Goal: Task Accomplishment & Management: Manage account settings

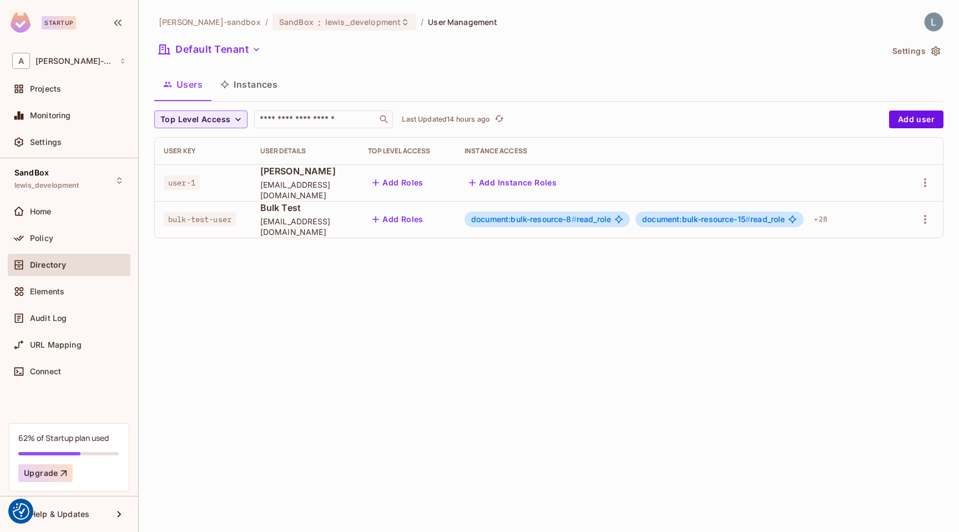
click at [359, 354] on div "alex-trustflight-sandbox / SandBox : lewis_development / User Management Defaul…" at bounding box center [549, 266] width 821 height 532
click at [61, 237] on div "Policy" at bounding box center [78, 238] width 96 height 9
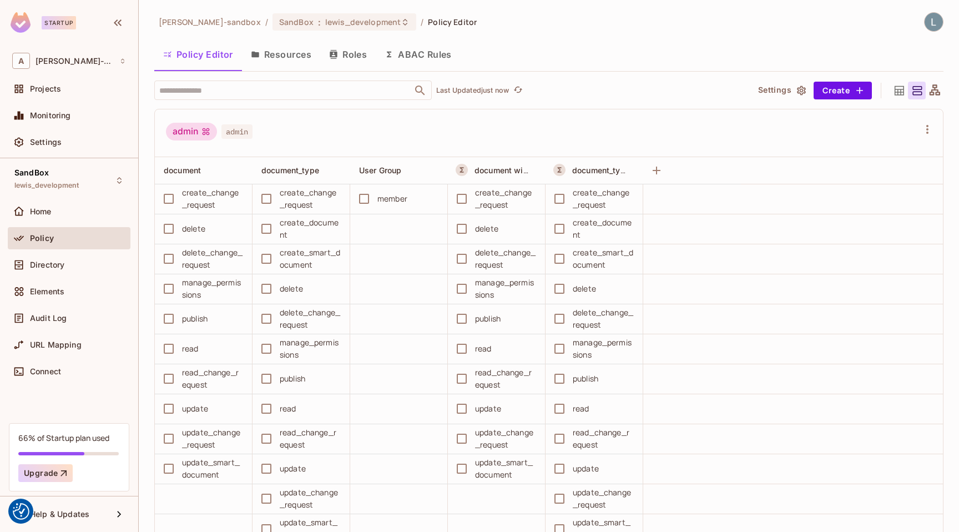
click at [276, 59] on button "Resources" at bounding box center [281, 55] width 78 height 28
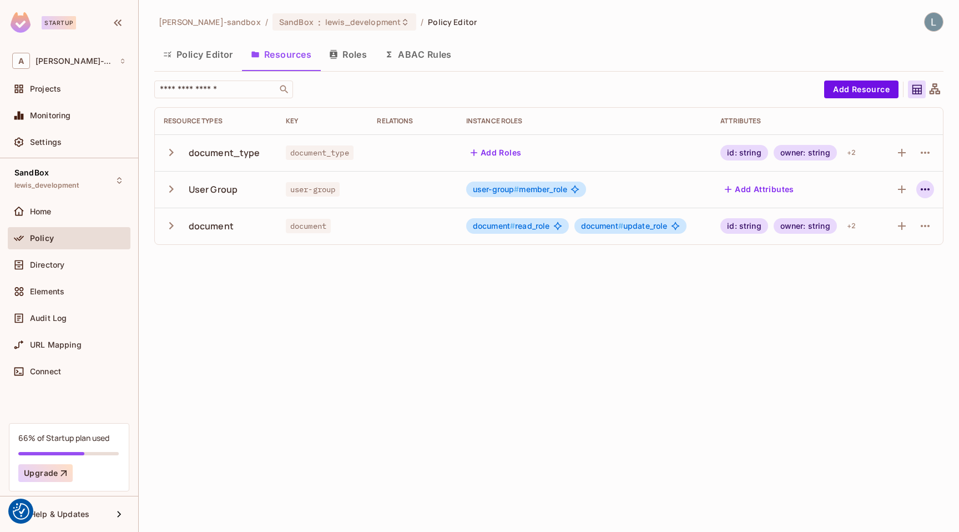
click at [927, 188] on icon "button" at bounding box center [925, 189] width 13 height 13
click at [879, 256] on div "Delete Resource" at bounding box center [882, 257] width 62 height 11
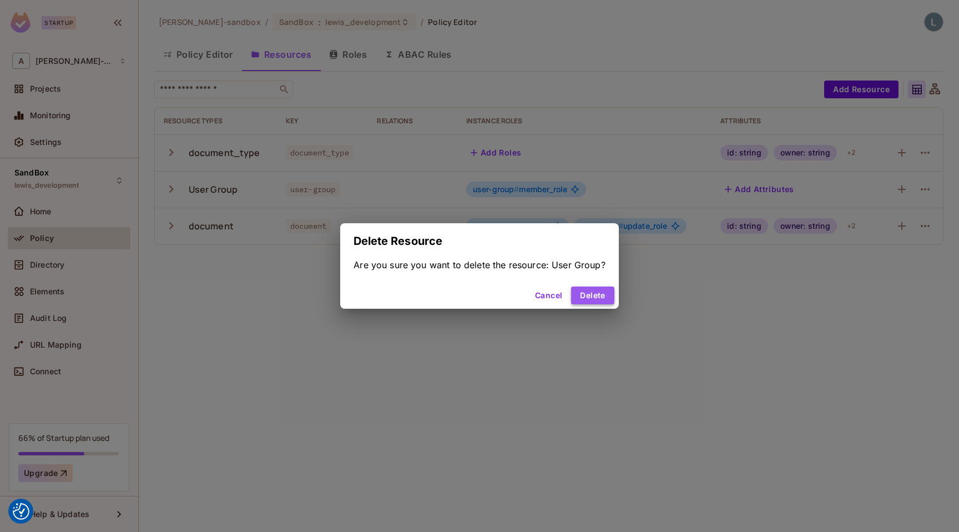
click at [606, 292] on button "Delete" at bounding box center [592, 295] width 43 height 18
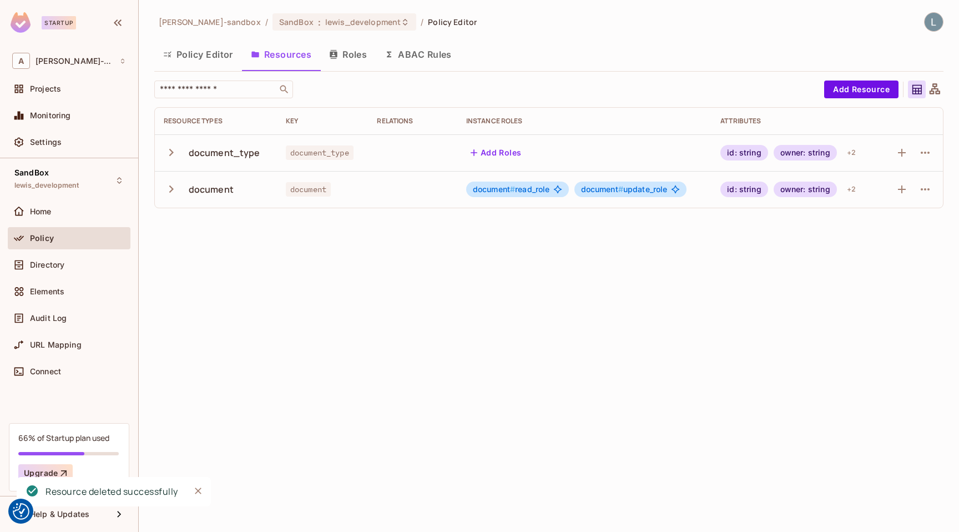
click at [429, 56] on button "ABAC Rules" at bounding box center [418, 55] width 85 height 28
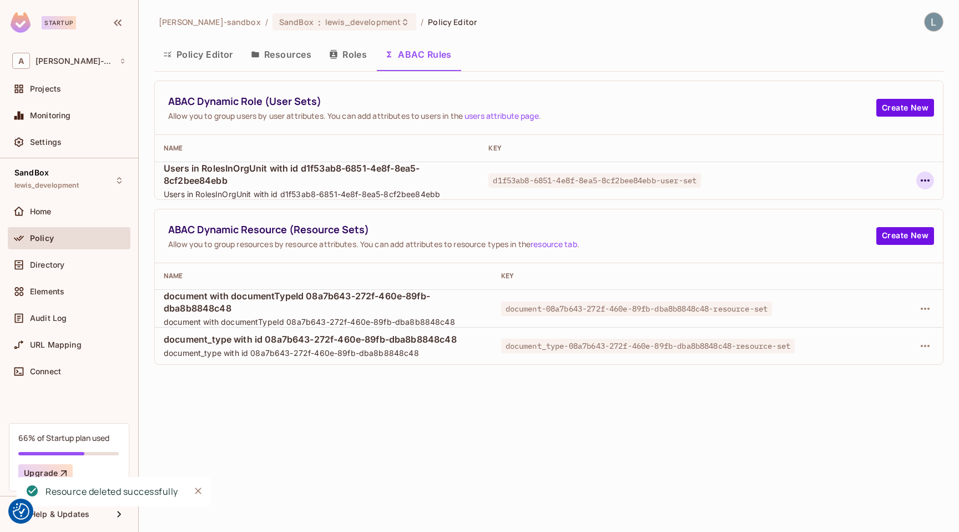
click at [928, 180] on icon "button" at bounding box center [925, 180] width 9 height 2
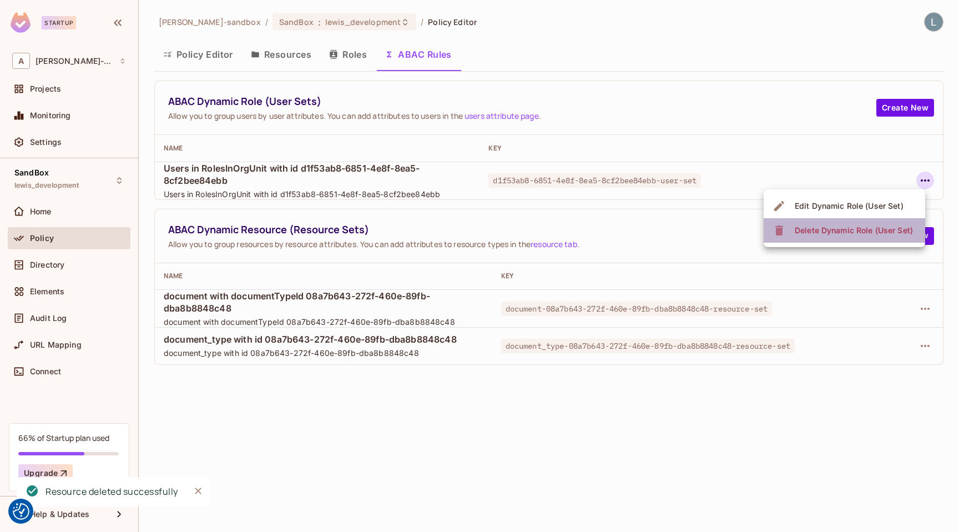
click at [851, 231] on div "Delete Dynamic Role (User Set)" at bounding box center [854, 230] width 118 height 11
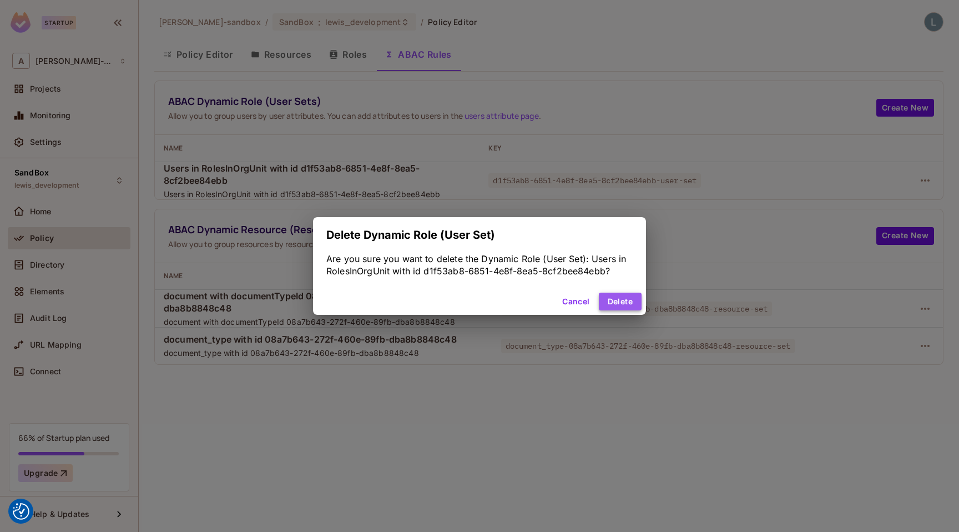
click at [618, 303] on button "Delete" at bounding box center [620, 302] width 43 height 18
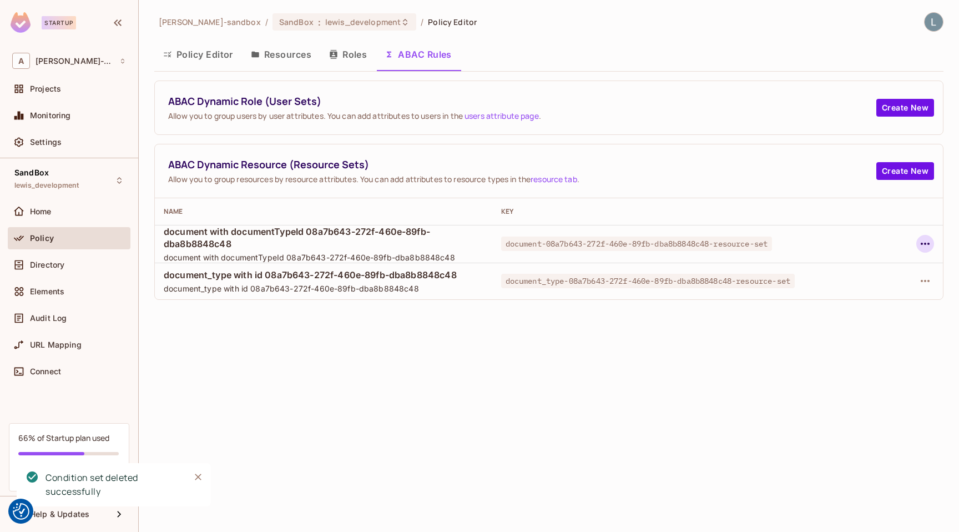
click at [929, 245] on icon "button" at bounding box center [925, 243] width 13 height 13
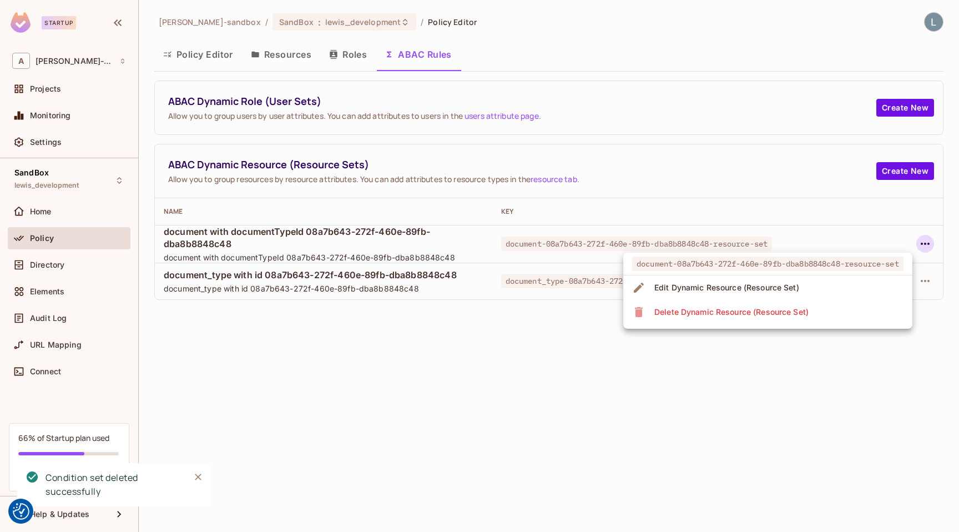
click at [809, 313] on div "Delete Dynamic Resource (Resource Set)" at bounding box center [732, 311] width 154 height 11
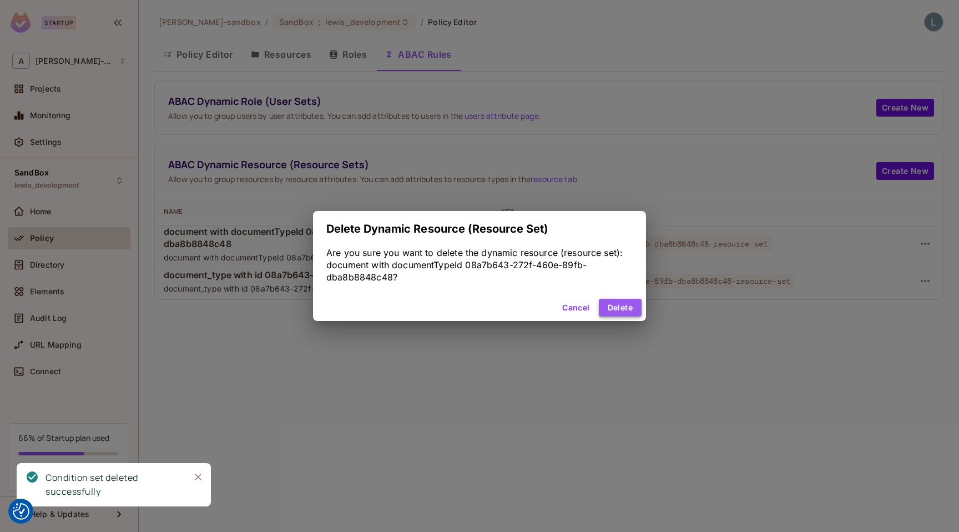
click at [632, 310] on button "Delete" at bounding box center [620, 308] width 43 height 18
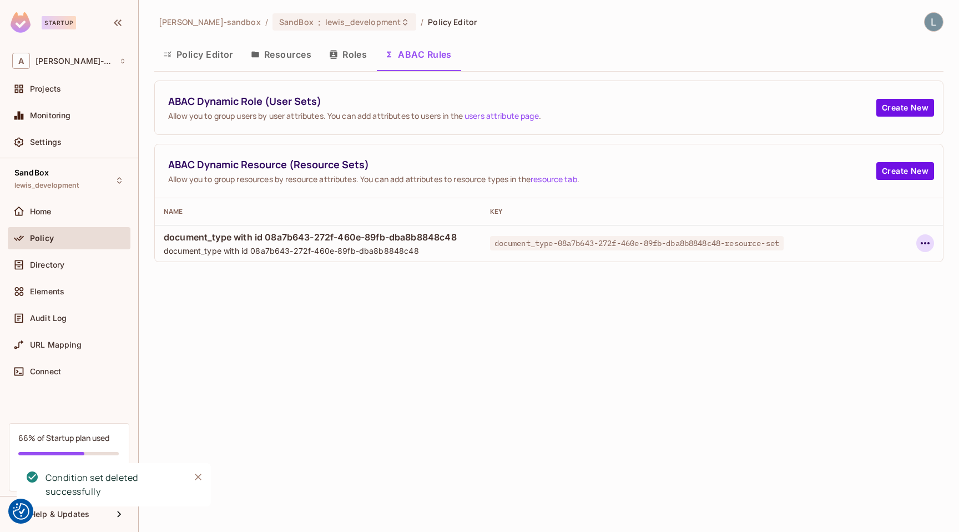
click at [924, 245] on icon "button" at bounding box center [925, 242] width 13 height 13
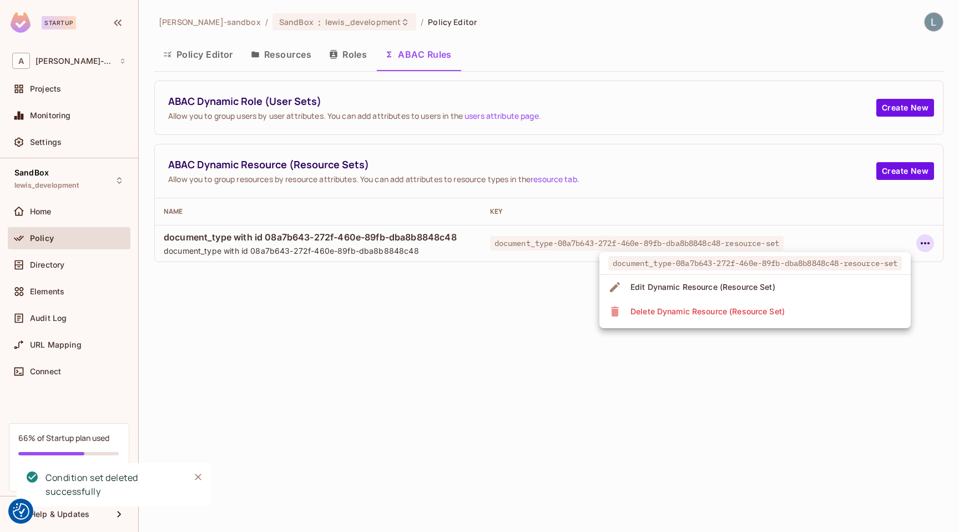
click at [814, 315] on li "Delete Dynamic Resource (Resource Set)" at bounding box center [755, 311] width 311 height 24
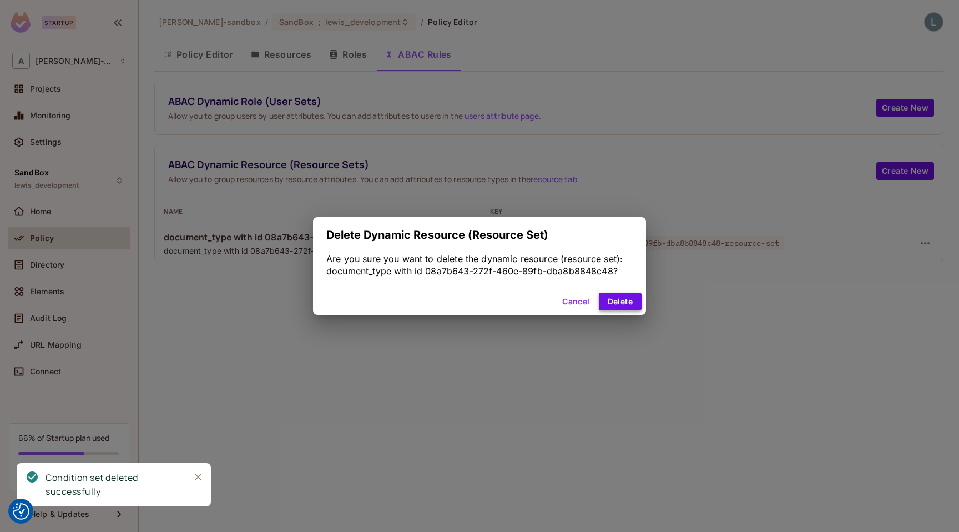
click at [623, 296] on button "Delete" at bounding box center [620, 302] width 43 height 18
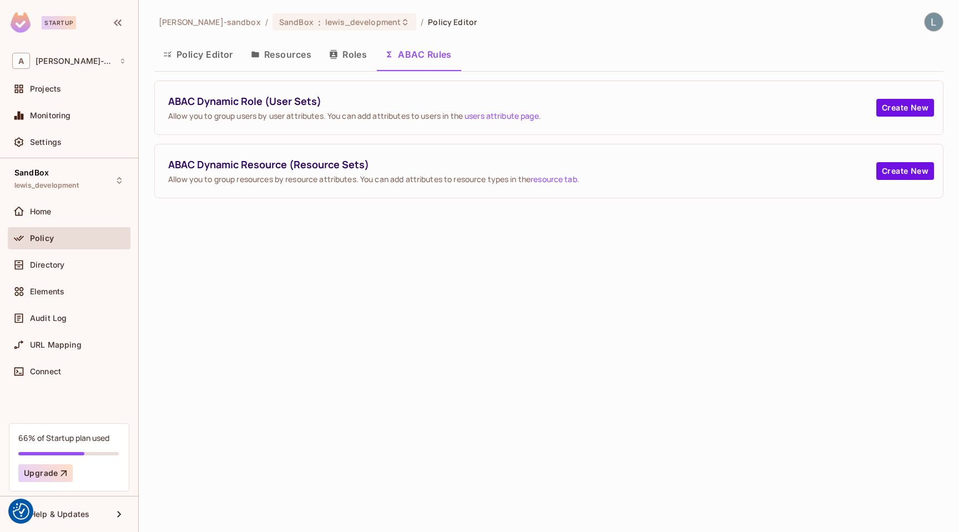
click at [357, 60] on button "Roles" at bounding box center [348, 55] width 56 height 28
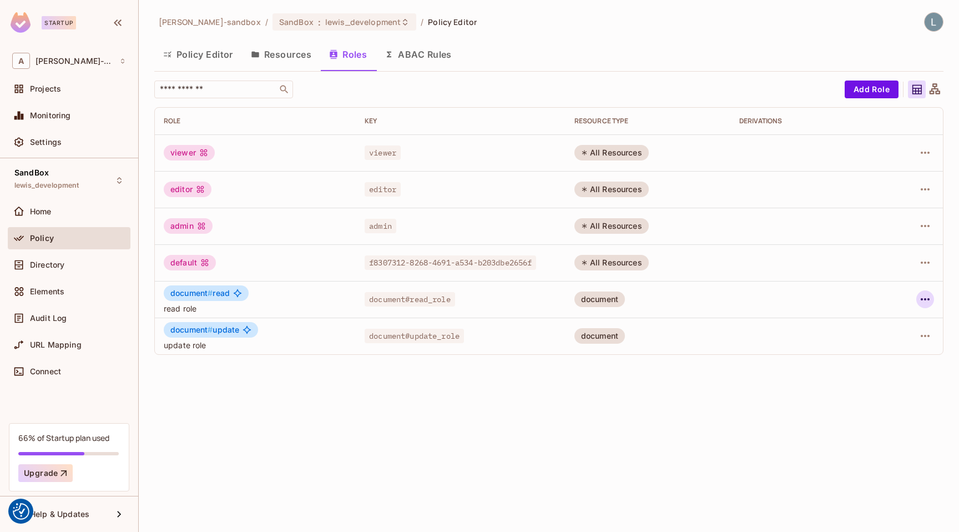
click at [920, 298] on icon "button" at bounding box center [925, 299] width 13 height 13
click at [873, 370] on div "Delete Role" at bounding box center [880, 373] width 43 height 11
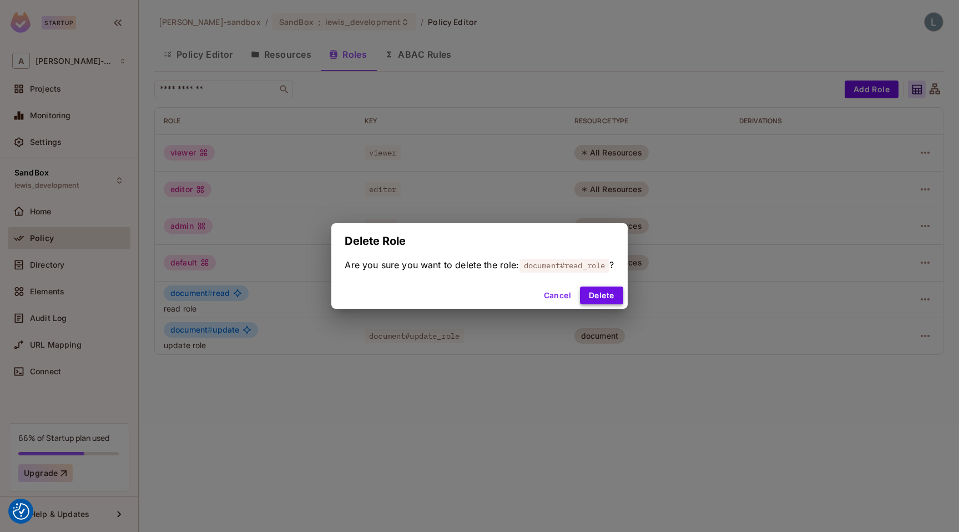
click at [606, 293] on button "Delete" at bounding box center [601, 295] width 43 height 18
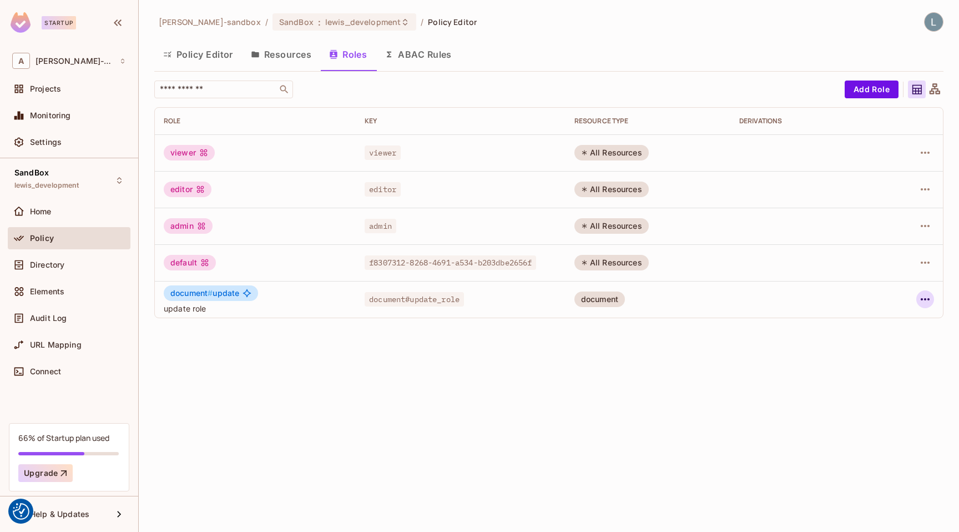
click at [930, 301] on icon "button" at bounding box center [925, 299] width 13 height 13
click at [870, 375] on div "Delete Role" at bounding box center [880, 373] width 43 height 11
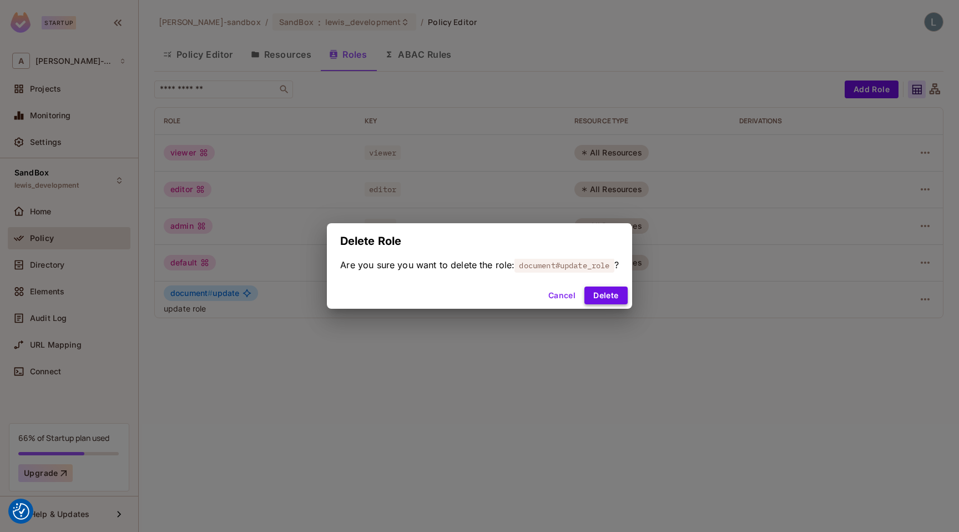
click at [619, 294] on button "Delete" at bounding box center [606, 295] width 43 height 18
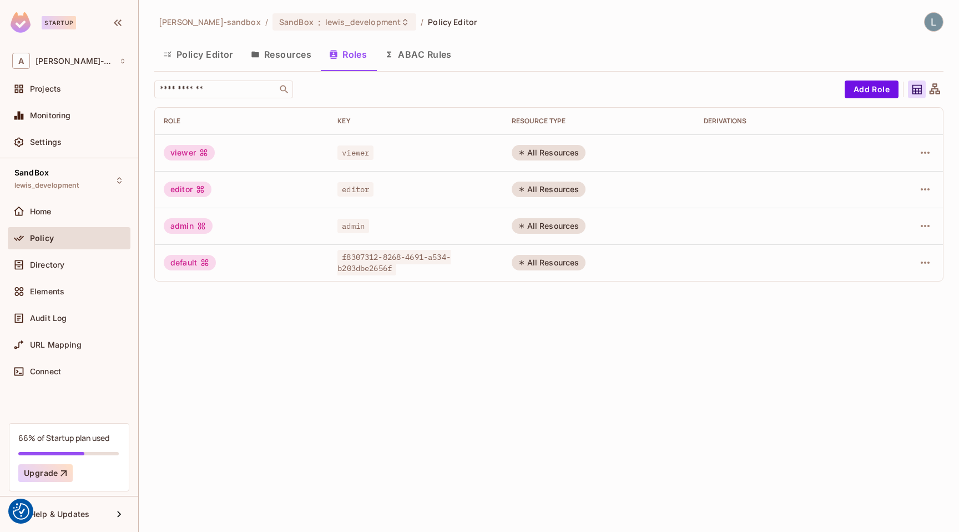
click at [346, 363] on div "alex-trustflight-sandbox / SandBox : lewis_development / Policy Editor Policy E…" at bounding box center [549, 266] width 821 height 532
click at [224, 58] on button "Policy Editor" at bounding box center [198, 55] width 88 height 28
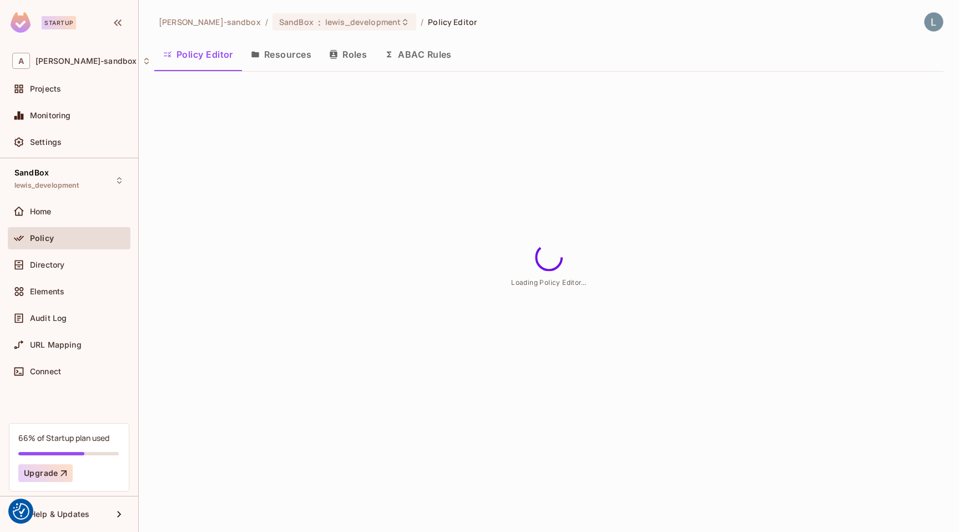
click at [421, 55] on button "ABAC Rules" at bounding box center [418, 55] width 85 height 28
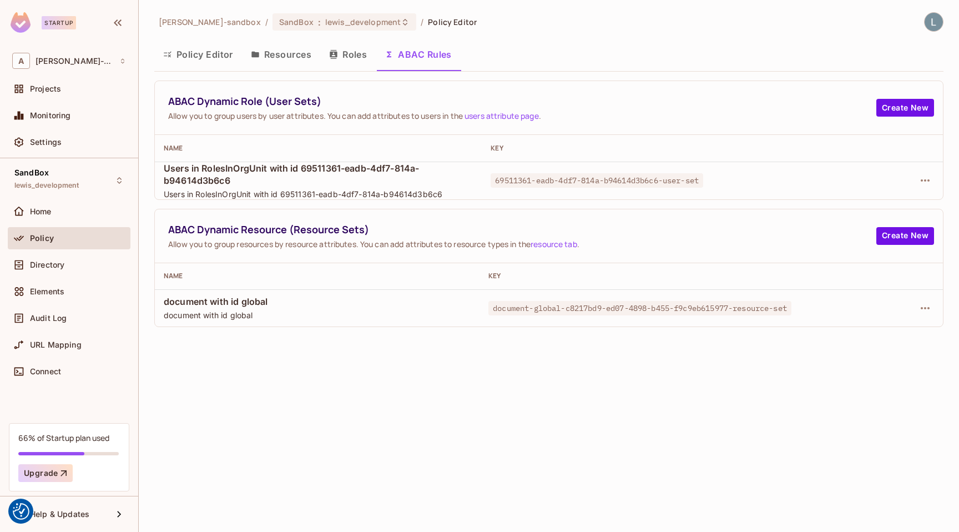
click at [207, 59] on button "Policy Editor" at bounding box center [198, 55] width 88 height 28
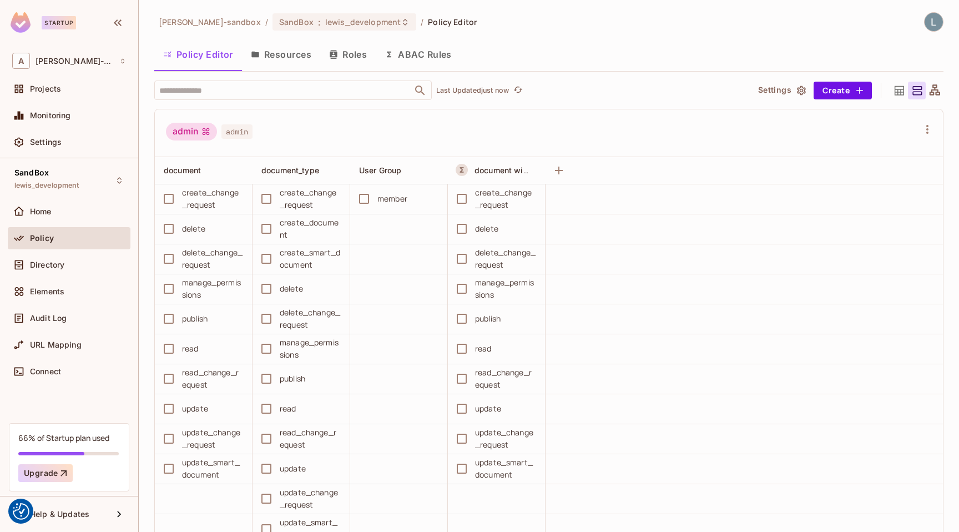
click at [431, 61] on button "ABAC Rules" at bounding box center [418, 55] width 85 height 28
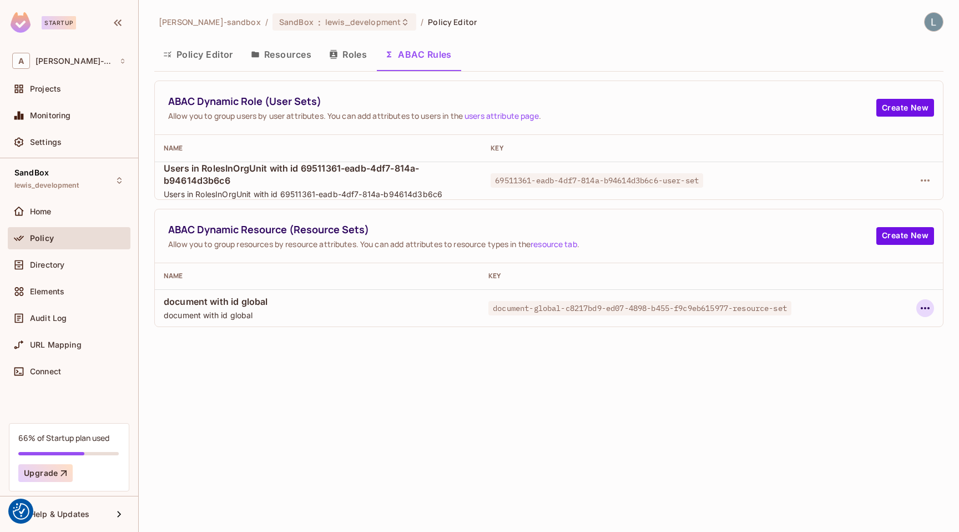
click at [927, 309] on icon "button" at bounding box center [925, 307] width 13 height 13
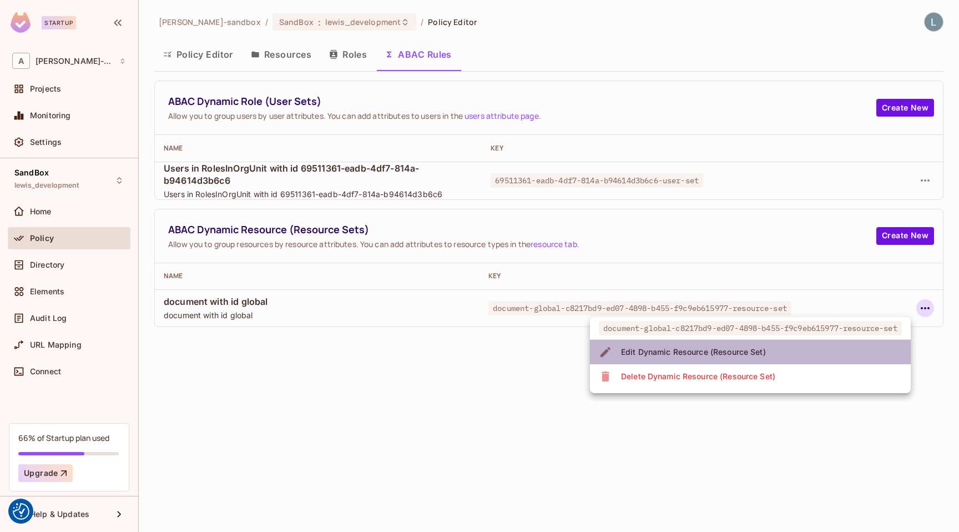
click at [752, 351] on div "Edit Dynamic Resource (Resource Set)" at bounding box center [693, 351] width 145 height 11
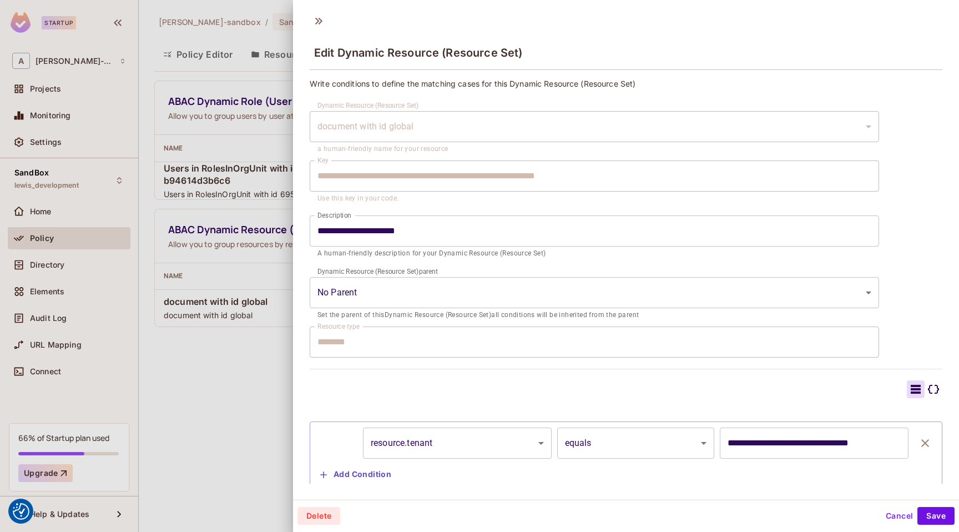
scroll to position [29, 0]
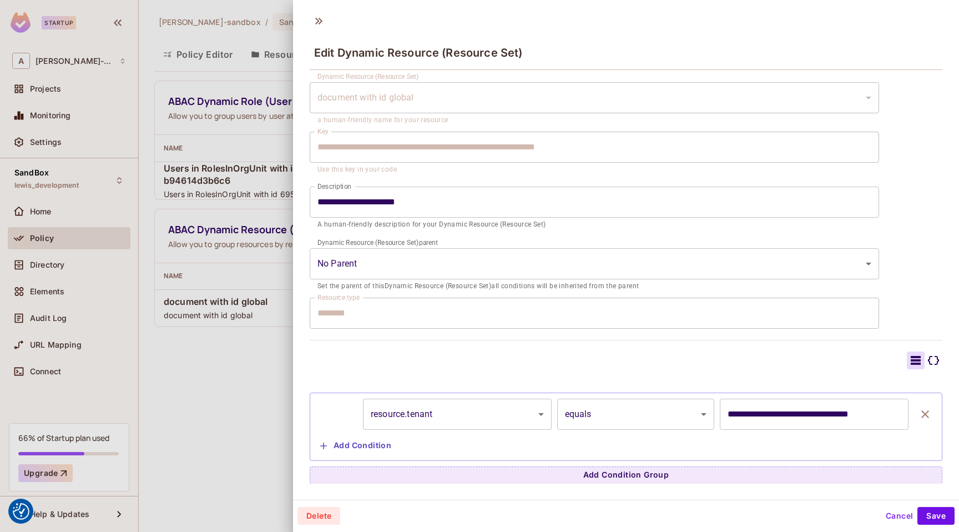
click at [259, 406] on div at bounding box center [479, 266] width 959 height 532
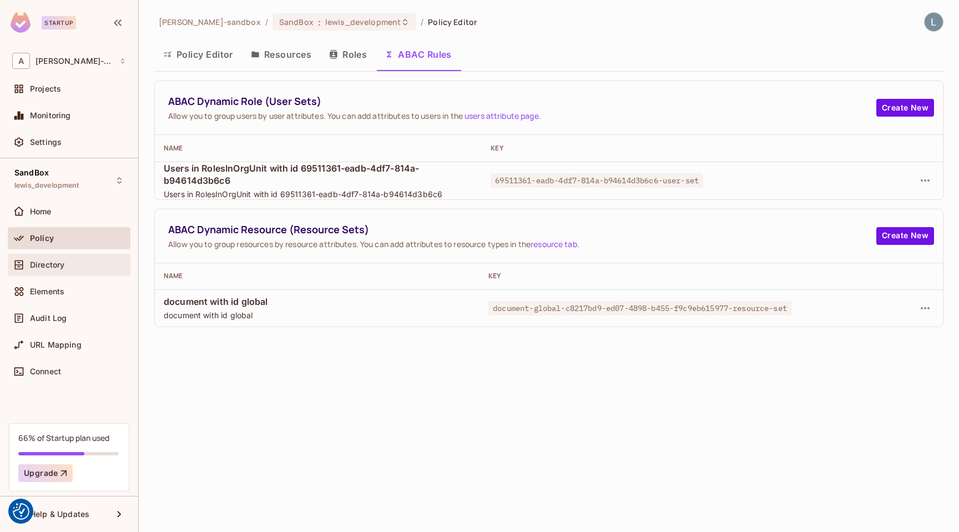
click at [82, 265] on div "Directory" at bounding box center [78, 264] width 96 height 9
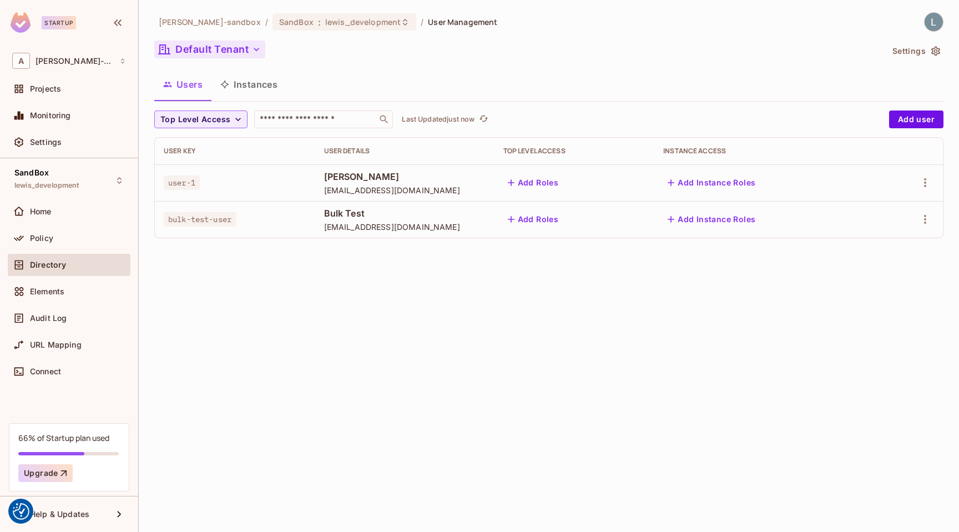
click at [243, 49] on button "Default Tenant" at bounding box center [209, 50] width 111 height 18
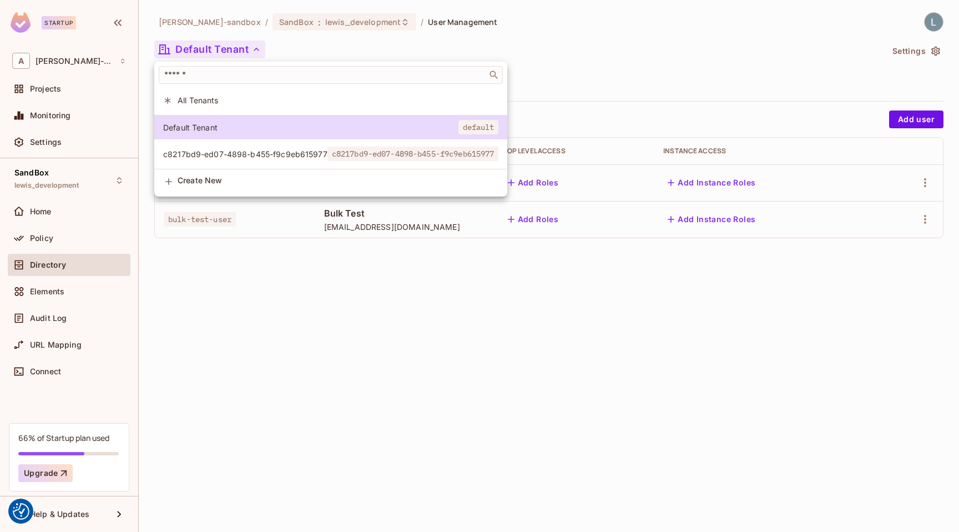
click at [223, 154] on span "c8217bd9-ed07-4898-b455-f9c9eb615977" at bounding box center [245, 154] width 164 height 11
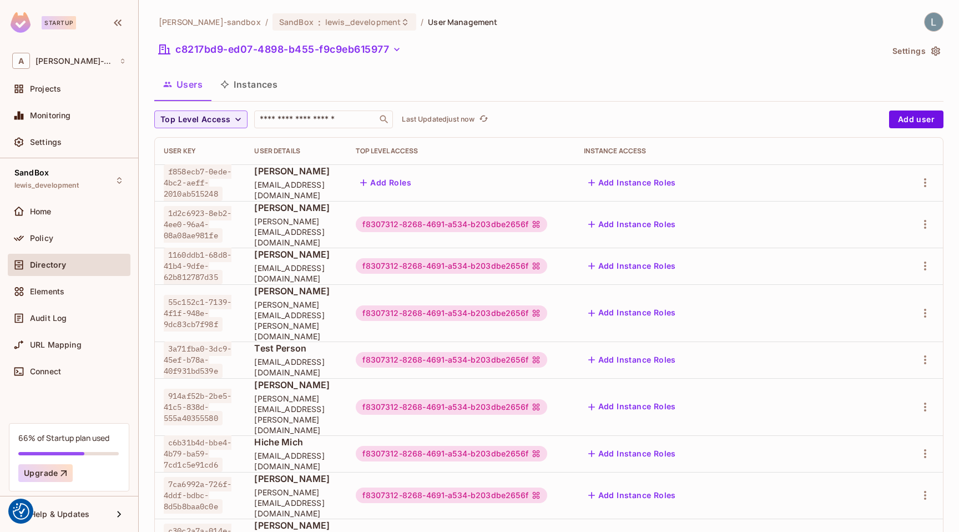
click at [250, 84] on button "Instances" at bounding box center [249, 85] width 75 height 28
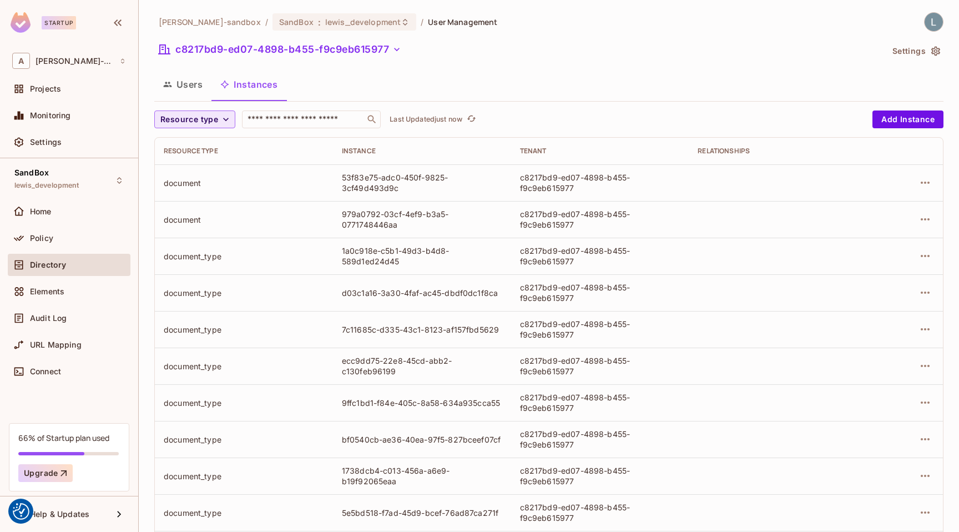
click at [210, 122] on span "Resource type" at bounding box center [189, 120] width 58 height 14
click at [194, 185] on li "document" at bounding box center [192, 192] width 76 height 24
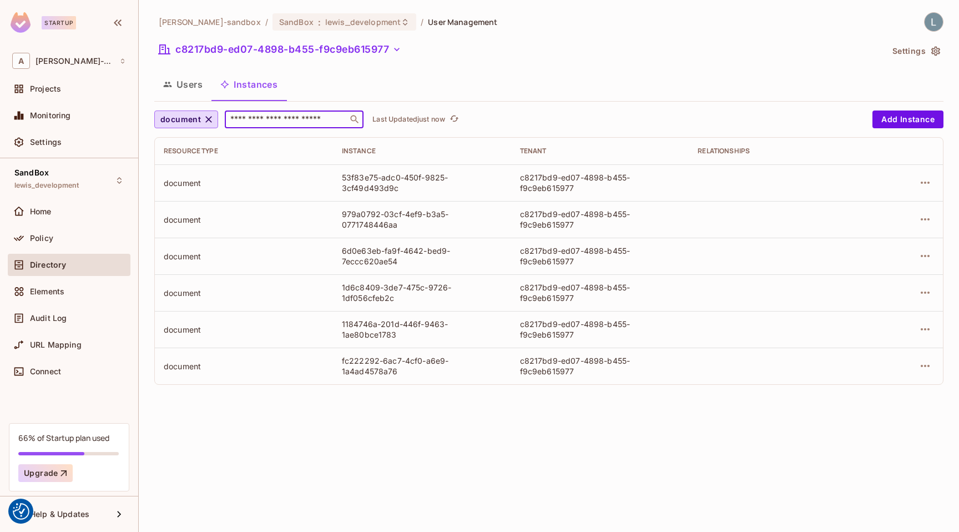
click at [305, 117] on input "text" at bounding box center [286, 119] width 117 height 11
paste input "**********"
type input "**********"
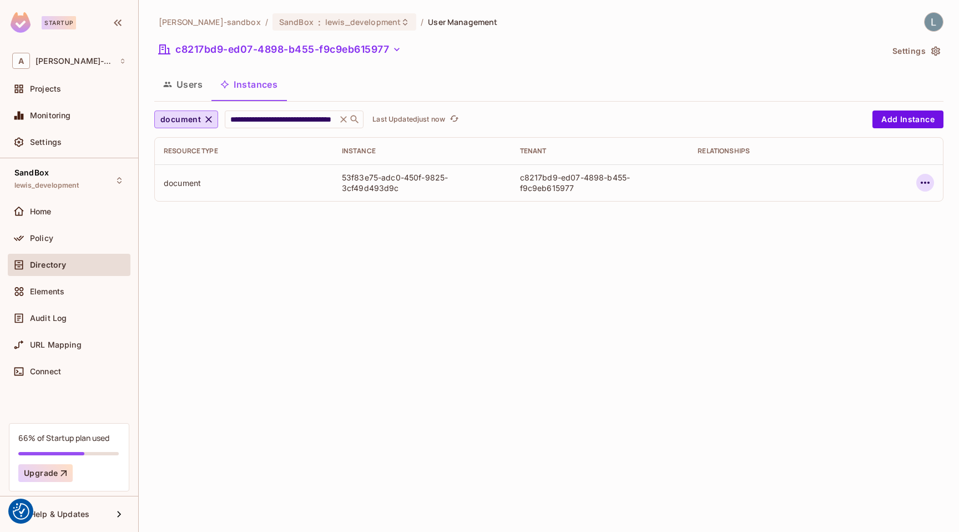
click at [932, 183] on icon "button" at bounding box center [925, 182] width 13 height 13
click at [862, 238] on span "Edit Attributes" at bounding box center [844, 233] width 62 height 18
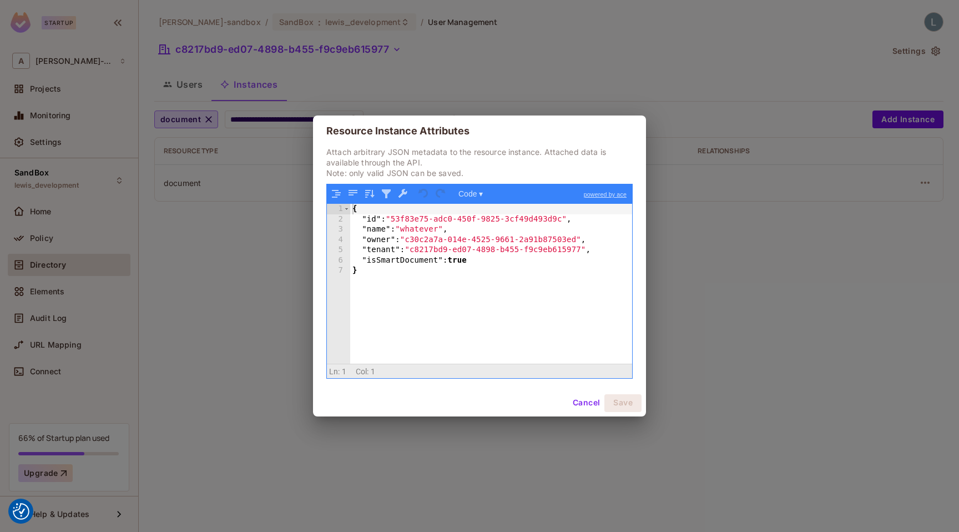
click at [593, 405] on button "Cancel" at bounding box center [586, 403] width 36 height 18
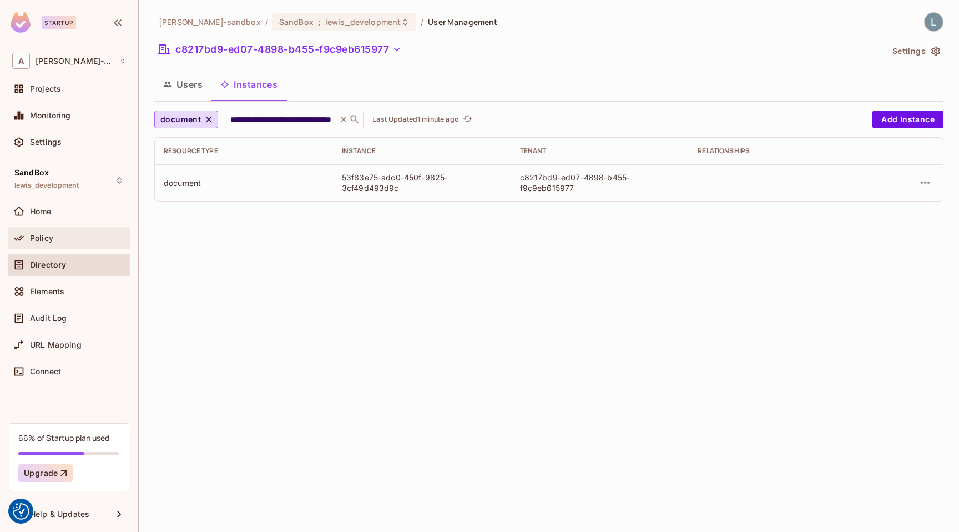
click at [66, 234] on div "Policy" at bounding box center [78, 238] width 96 height 9
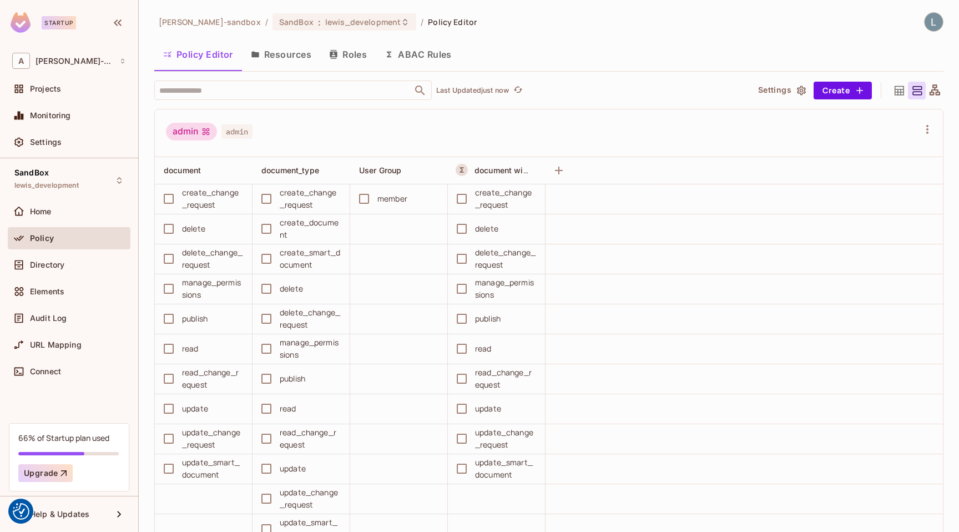
click at [399, 69] on div "Policy Editor Resources Roles ABAC Rules" at bounding box center [548, 56] width 789 height 31
click at [401, 61] on button "ABAC Rules" at bounding box center [418, 55] width 85 height 28
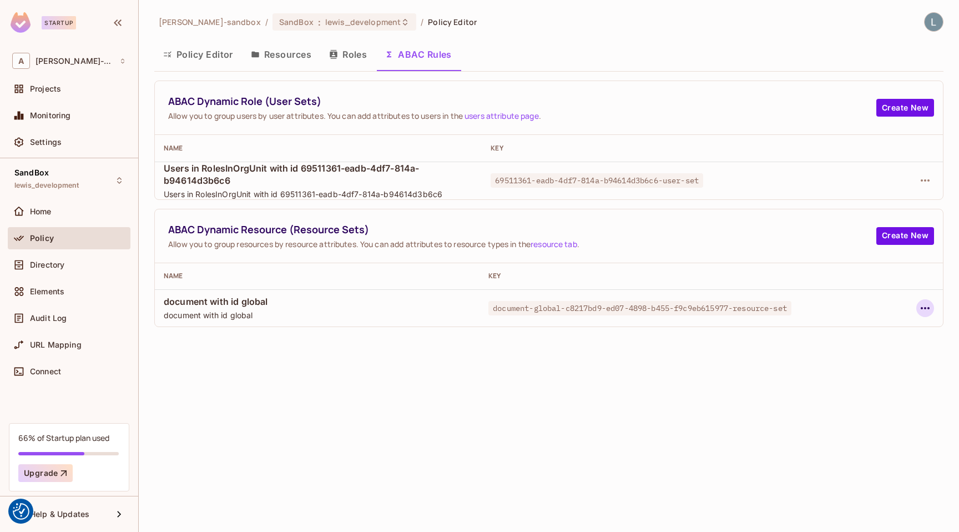
click at [922, 308] on icon "button" at bounding box center [925, 308] width 9 height 2
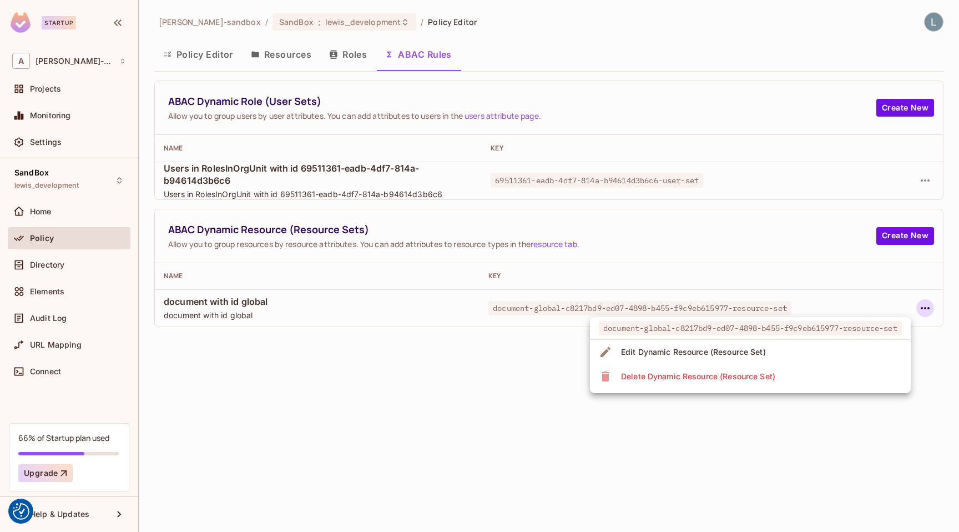
click at [776, 350] on li "Edit Dynamic Resource (Resource Set)" at bounding box center [750, 352] width 321 height 24
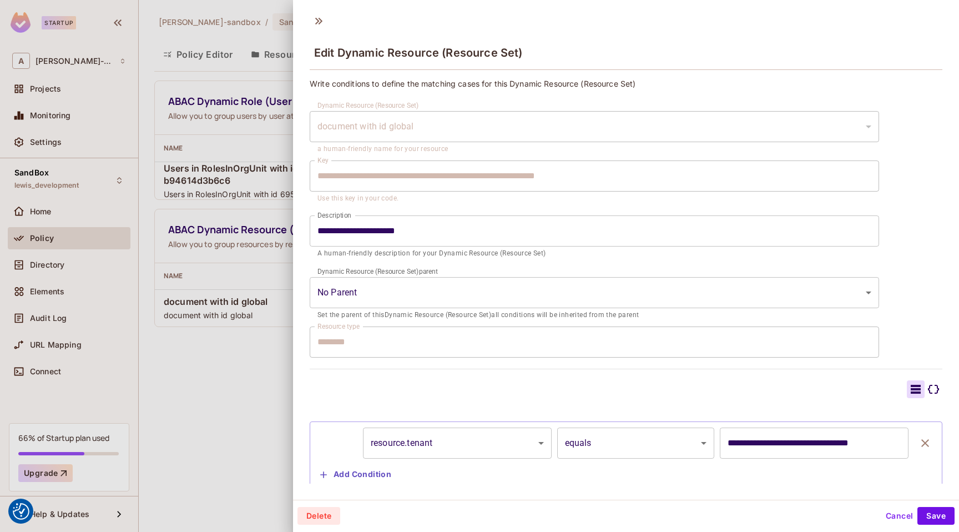
click at [175, 441] on div at bounding box center [479, 266] width 959 height 532
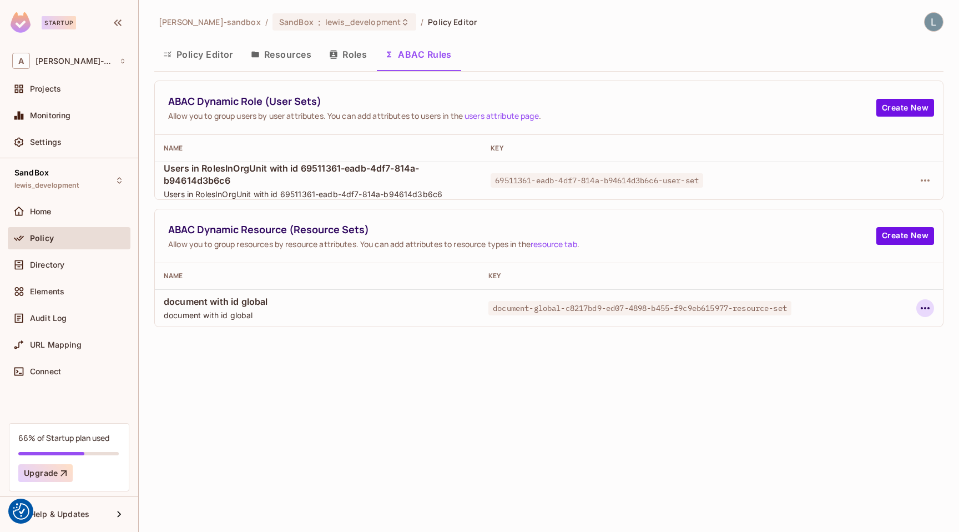
click at [929, 307] on icon "button" at bounding box center [925, 308] width 9 height 2
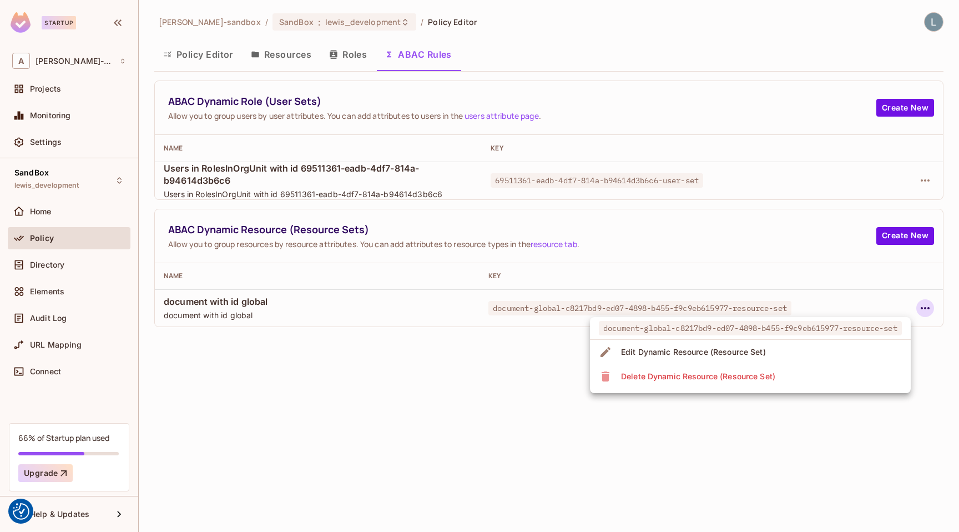
click at [753, 355] on div "Edit Dynamic Resource (Resource Set)" at bounding box center [693, 351] width 145 height 11
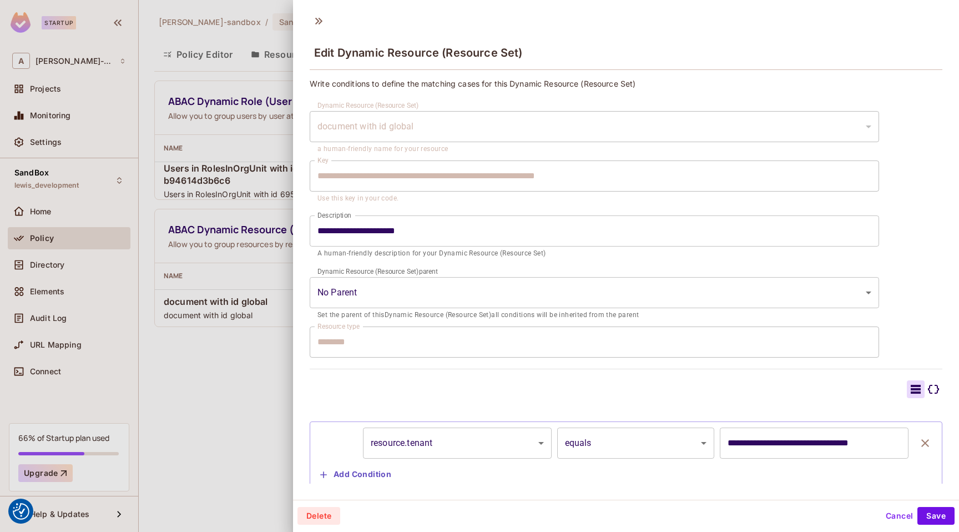
scroll to position [29, 0]
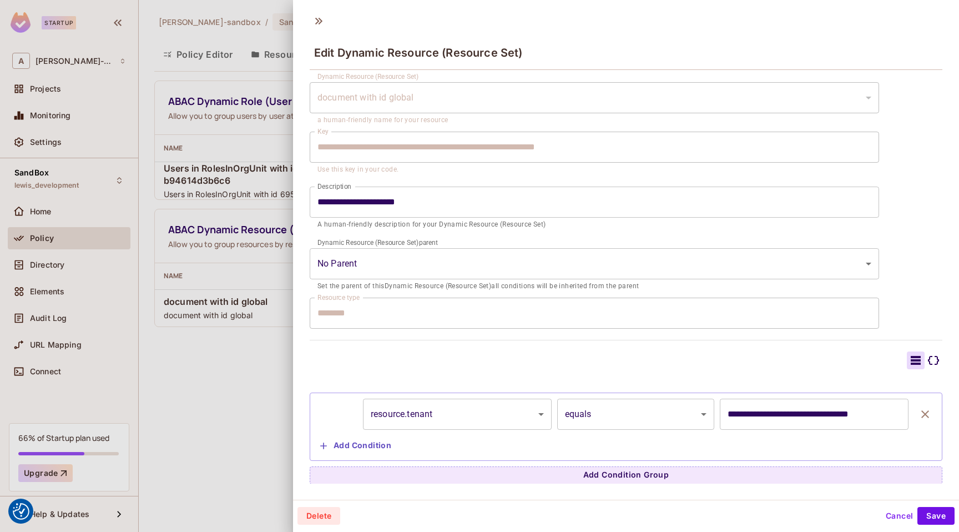
click at [934, 356] on icon at bounding box center [933, 360] width 13 height 13
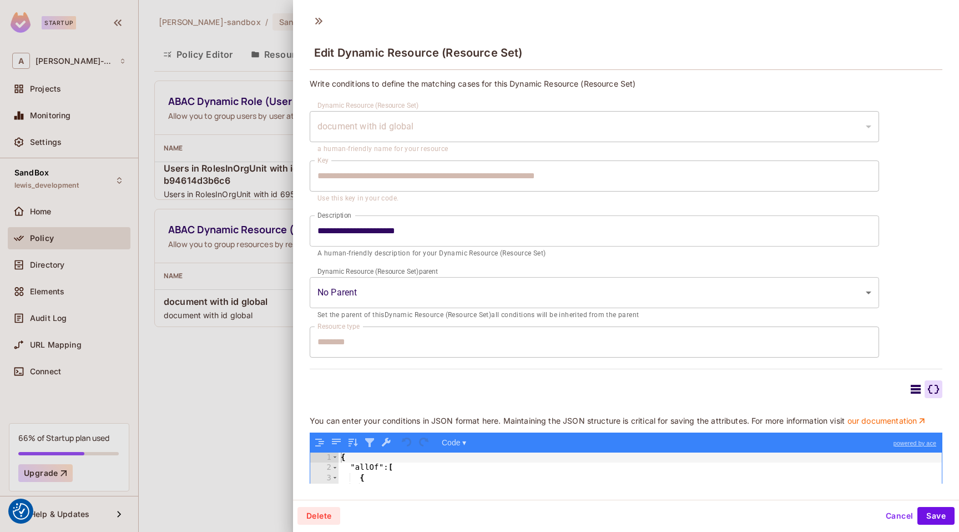
scroll to position [150, 0]
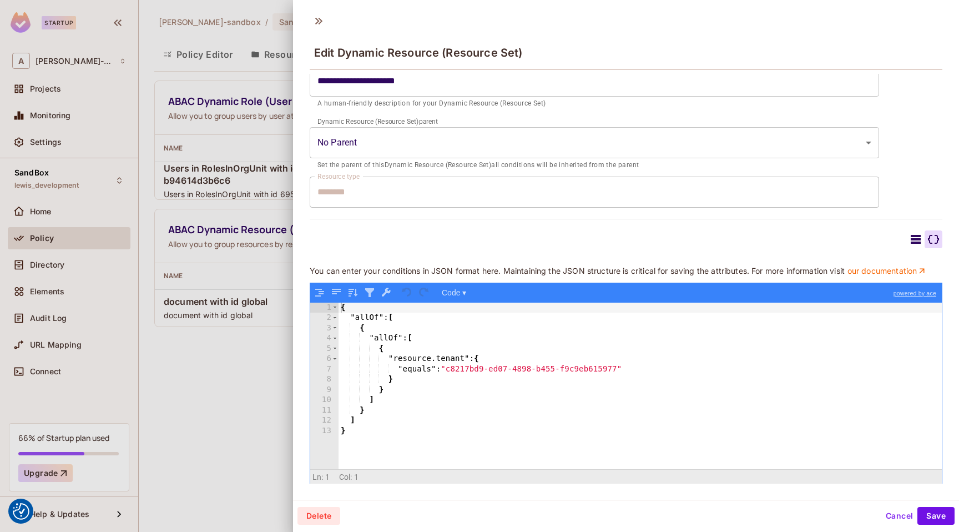
click at [208, 356] on div at bounding box center [479, 266] width 959 height 532
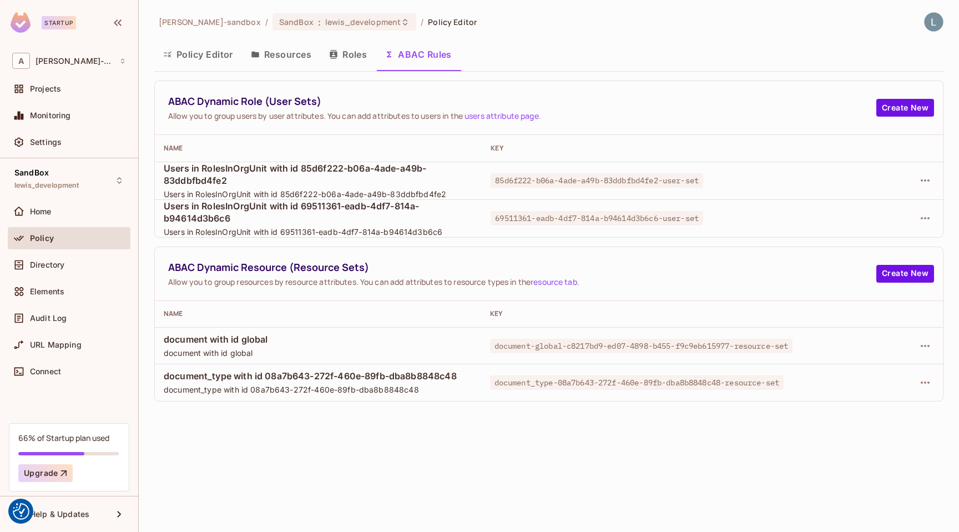
click at [189, 59] on button "Policy Editor" at bounding box center [198, 55] width 88 height 28
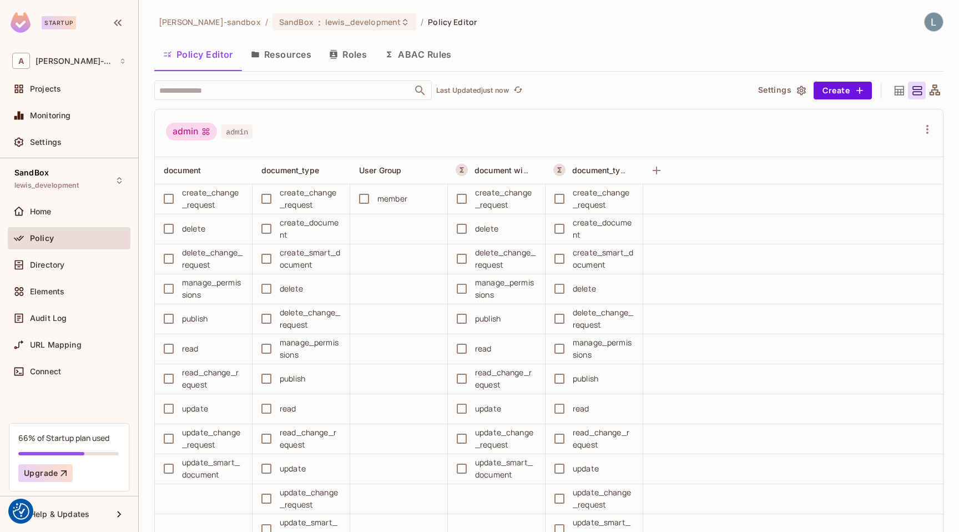
click at [410, 56] on button "ABAC Rules" at bounding box center [418, 55] width 85 height 28
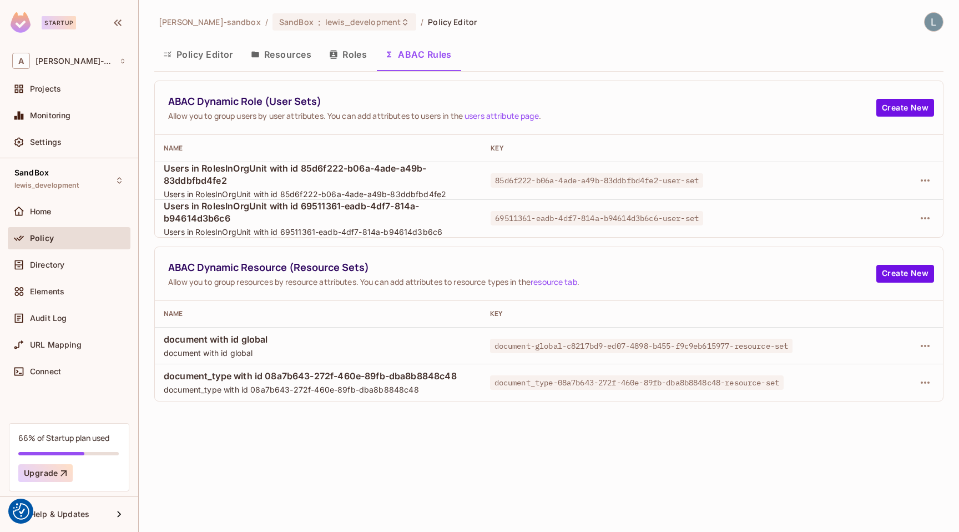
click at [191, 51] on button "Policy Editor" at bounding box center [198, 55] width 88 height 28
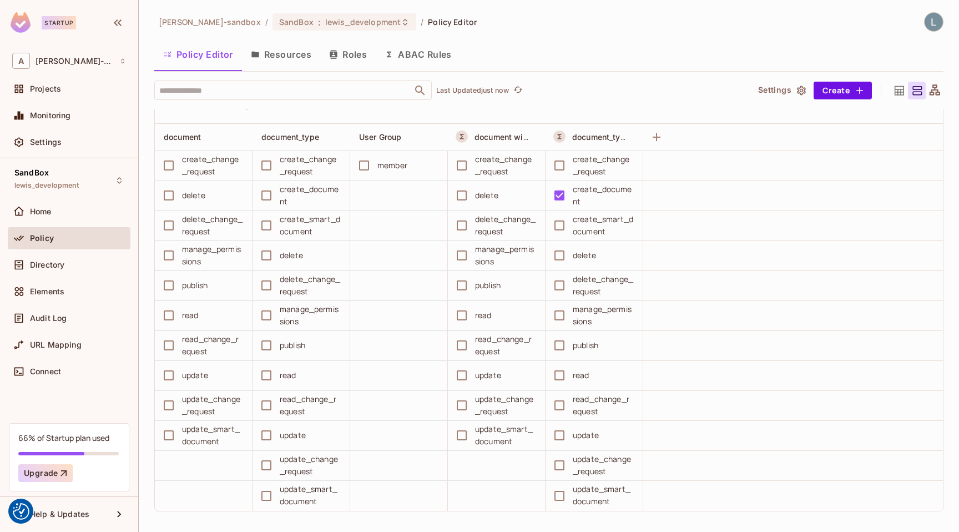
scroll to position [2453, 0]
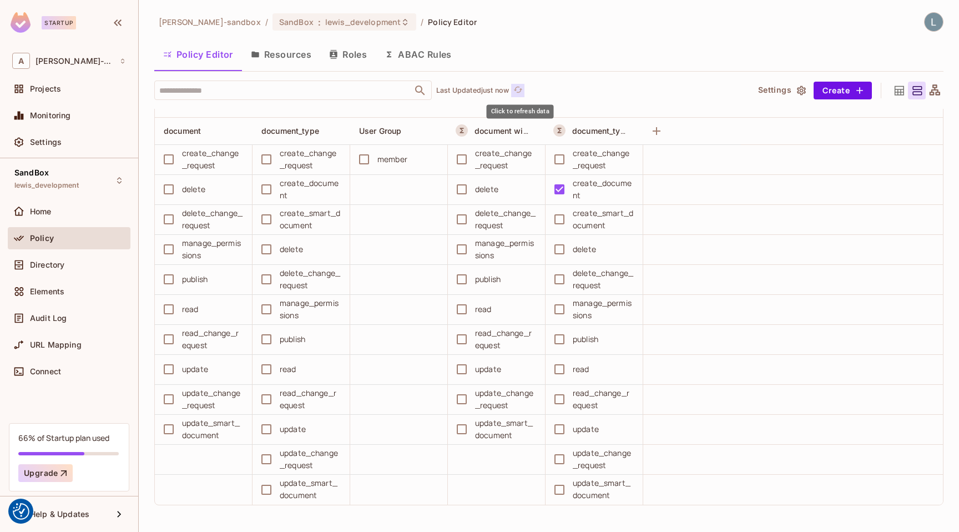
click at [520, 87] on icon "refresh" at bounding box center [518, 89] width 9 height 9
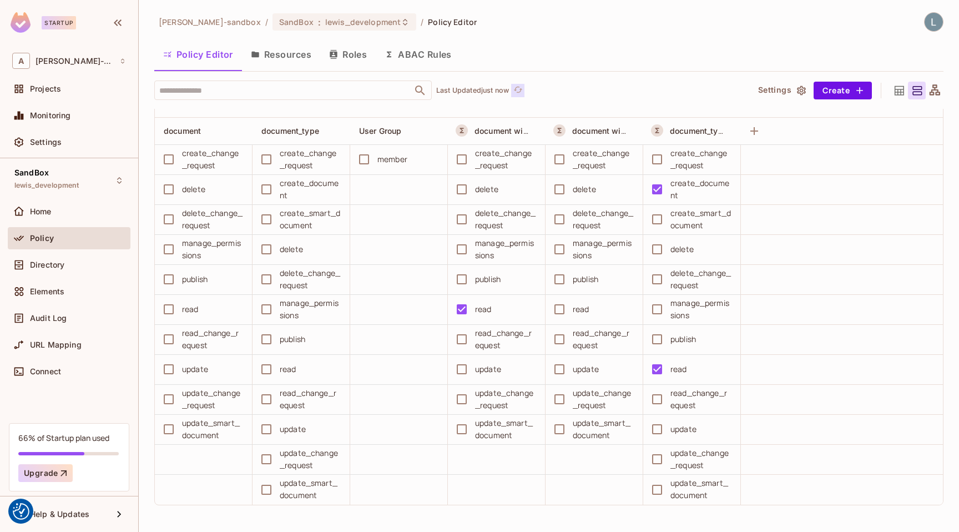
click at [516, 87] on icon "refresh" at bounding box center [518, 89] width 9 height 9
click at [521, 92] on icon "refresh" at bounding box center [518, 89] width 9 height 6
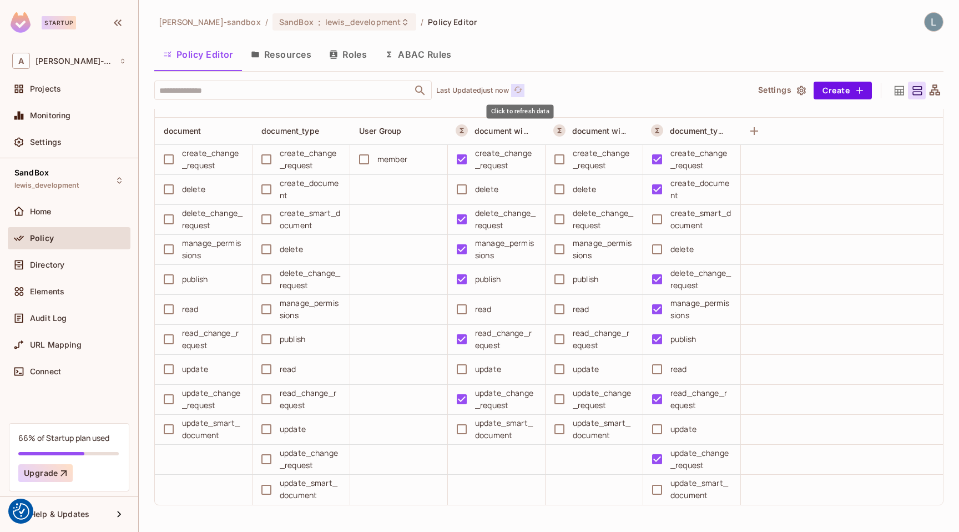
click at [522, 88] on icon "refresh" at bounding box center [518, 89] width 9 height 9
click at [518, 89] on icon "refresh" at bounding box center [518, 89] width 9 height 9
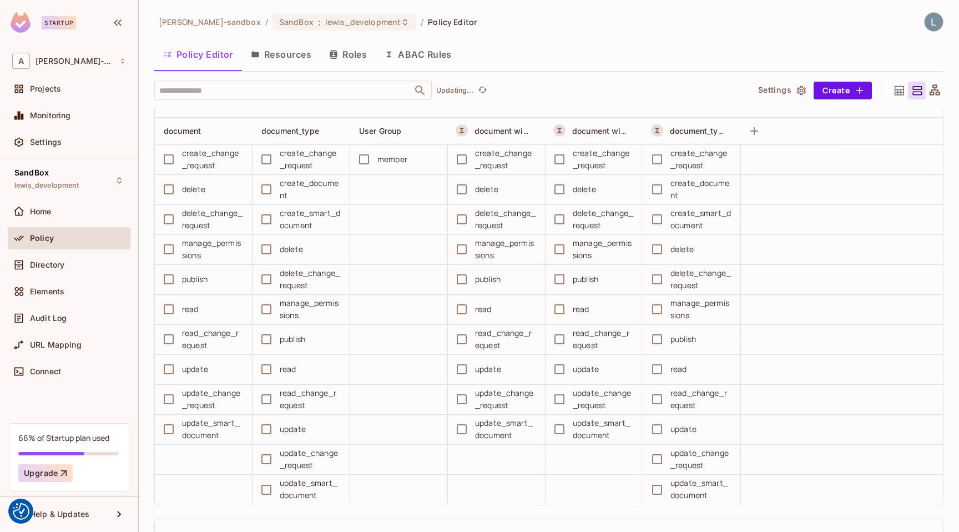
scroll to position [2918, 0]
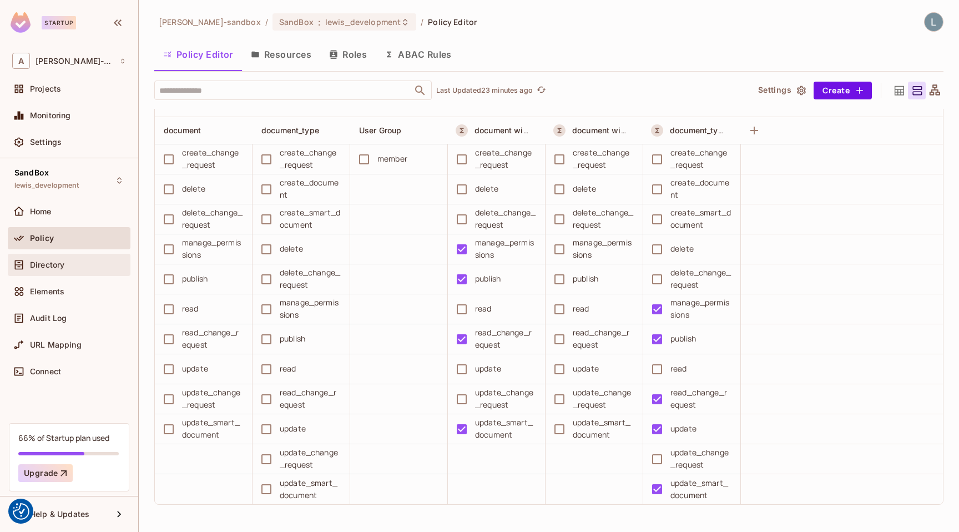
click at [52, 264] on span "Directory" at bounding box center [47, 264] width 34 height 9
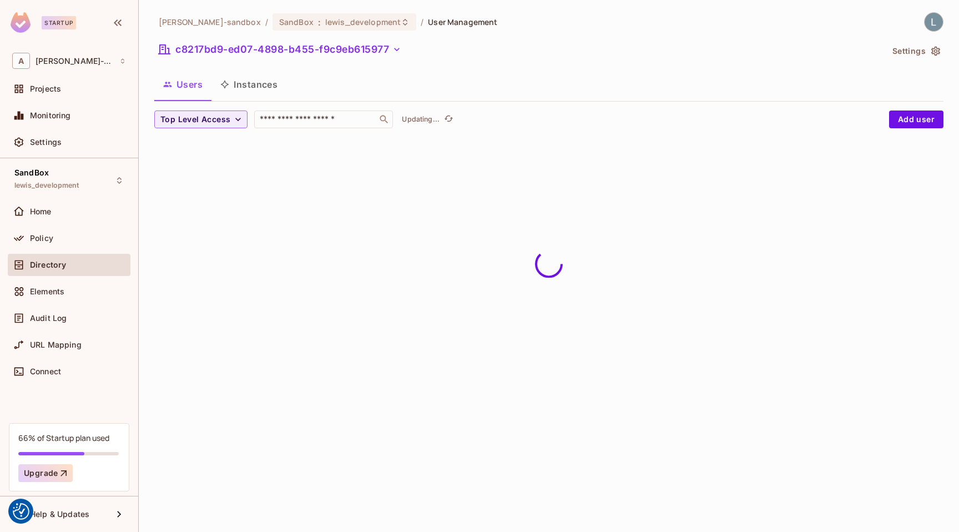
click at [266, 85] on button "Instances" at bounding box center [249, 85] width 75 height 28
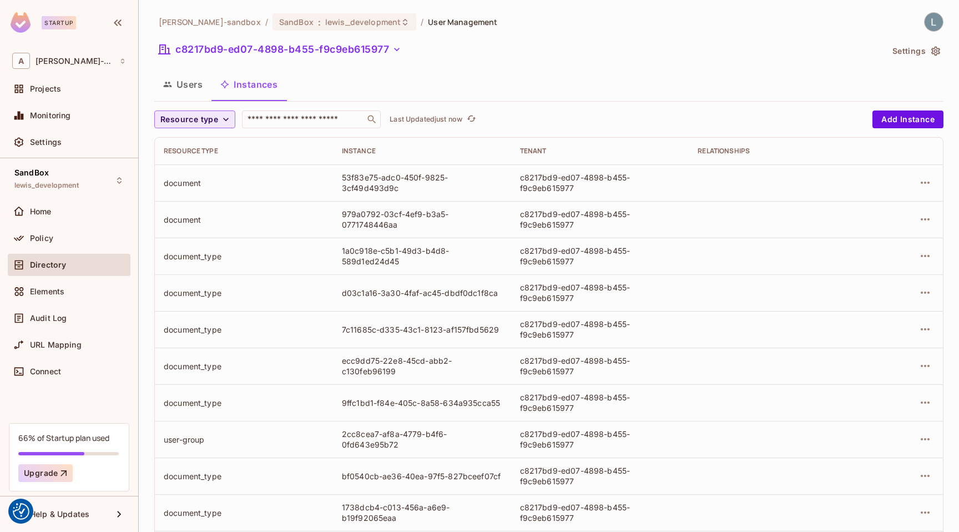
click at [193, 120] on span "Resource type" at bounding box center [189, 120] width 58 height 14
click at [185, 189] on span "document" at bounding box center [192, 192] width 58 height 11
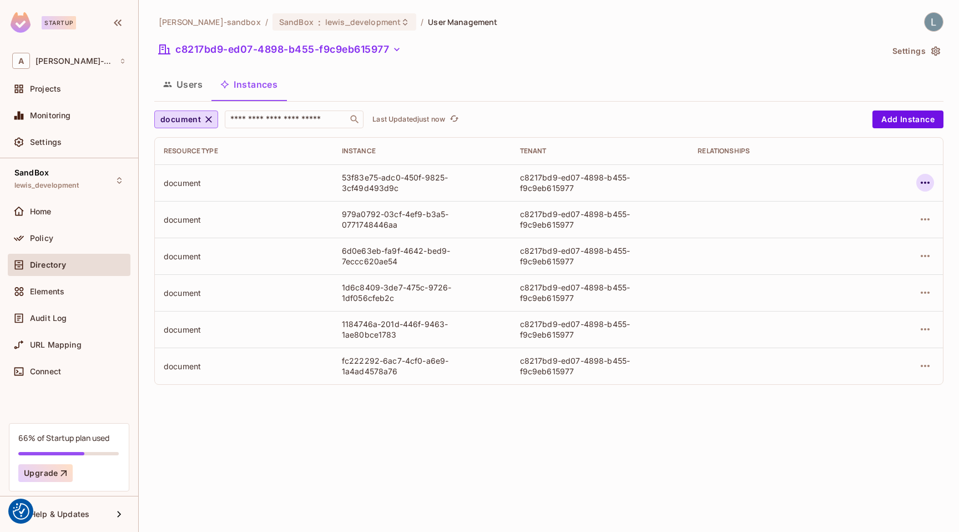
click at [929, 182] on icon "button" at bounding box center [925, 183] width 9 height 2
click at [846, 234] on div "Edit Attributes" at bounding box center [844, 232] width 55 height 11
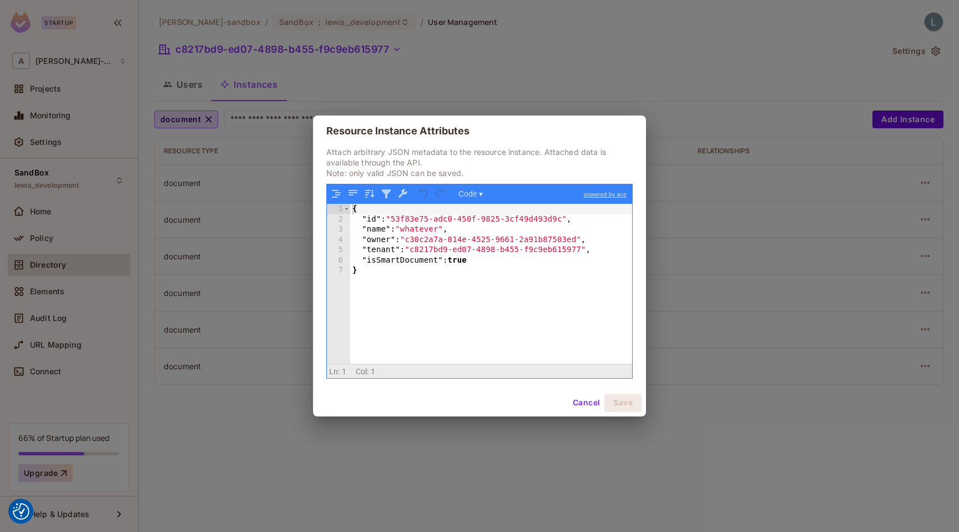
click at [246, 170] on div "Resource Instance Attributes Attach arbitrary JSON metadata to the resource ins…" at bounding box center [479, 266] width 959 height 532
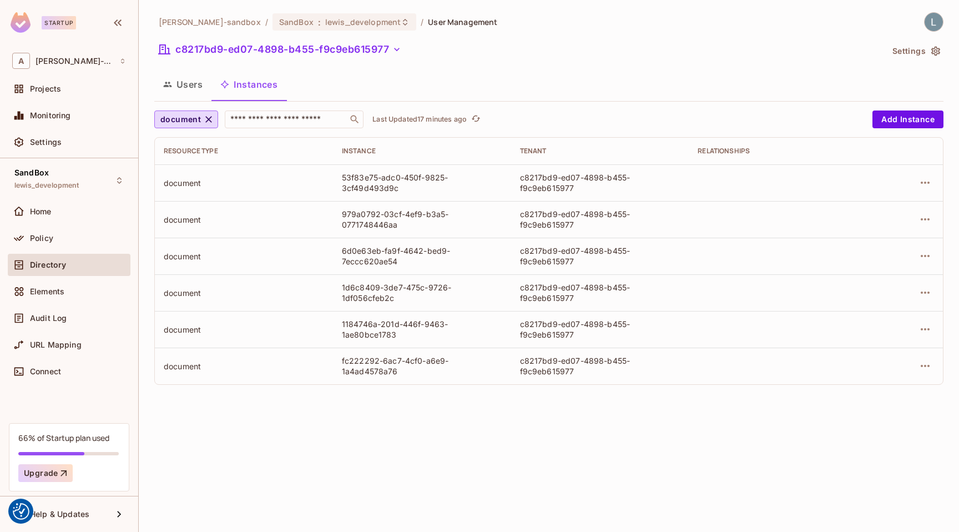
click at [193, 77] on button "Users" at bounding box center [182, 85] width 57 height 28
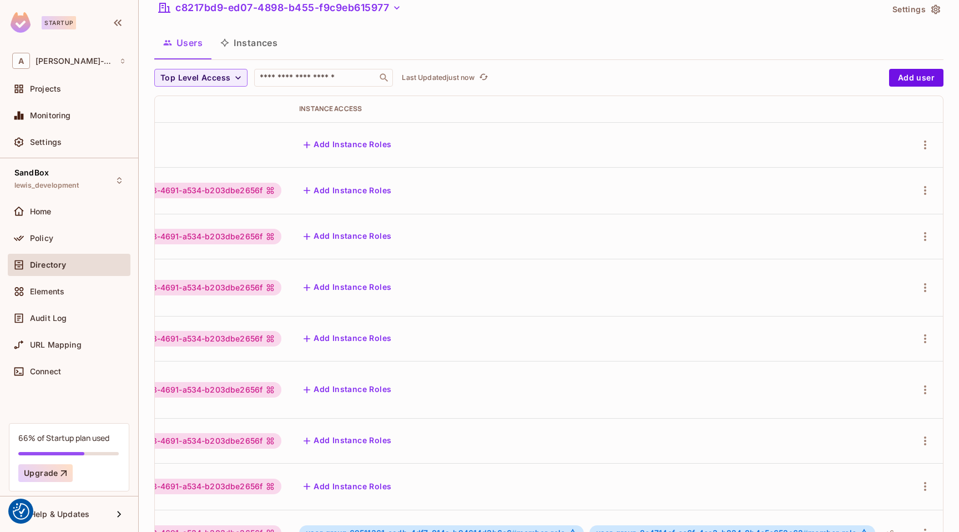
scroll to position [2, 285]
click at [920, 526] on icon "button" at bounding box center [925, 532] width 13 height 13
click at [878, 457] on li "Edit" at bounding box center [877, 457] width 98 height 24
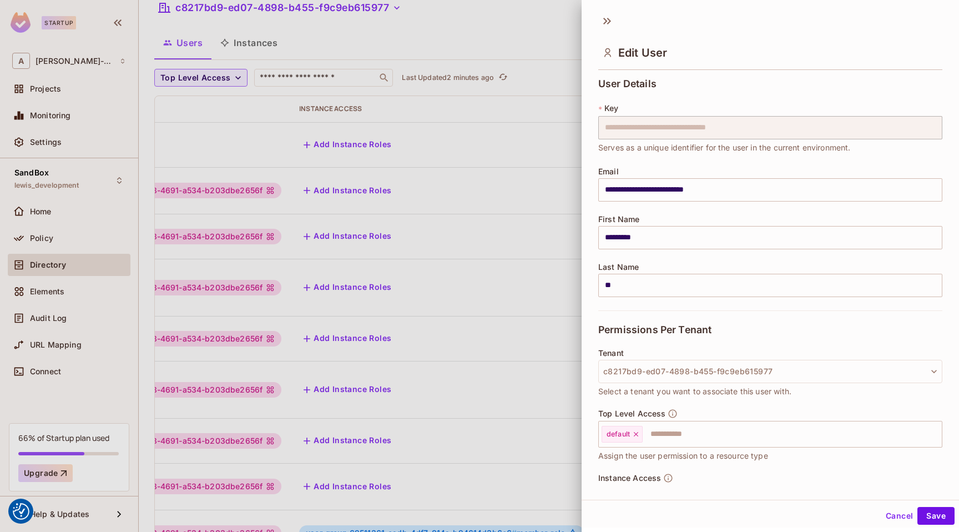
click at [472, 350] on div at bounding box center [479, 266] width 959 height 532
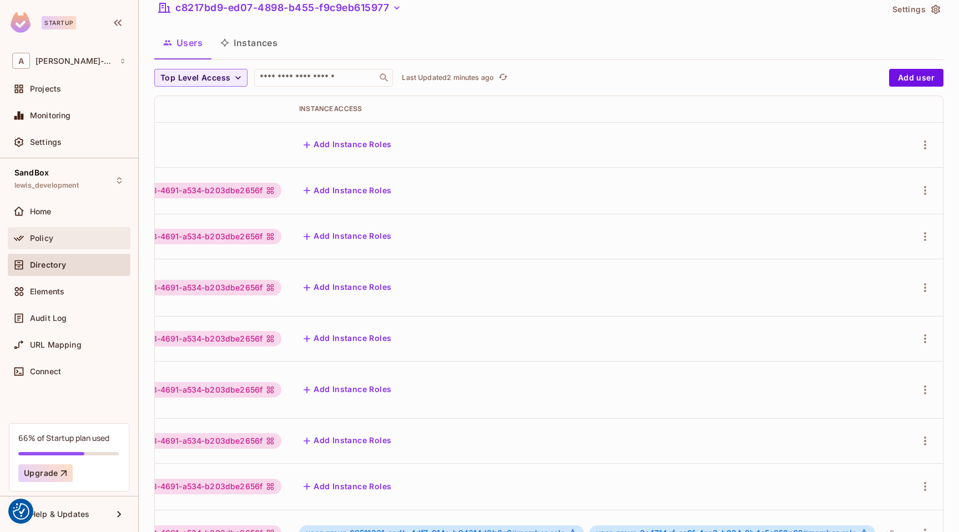
click at [52, 234] on span "Policy" at bounding box center [41, 238] width 23 height 9
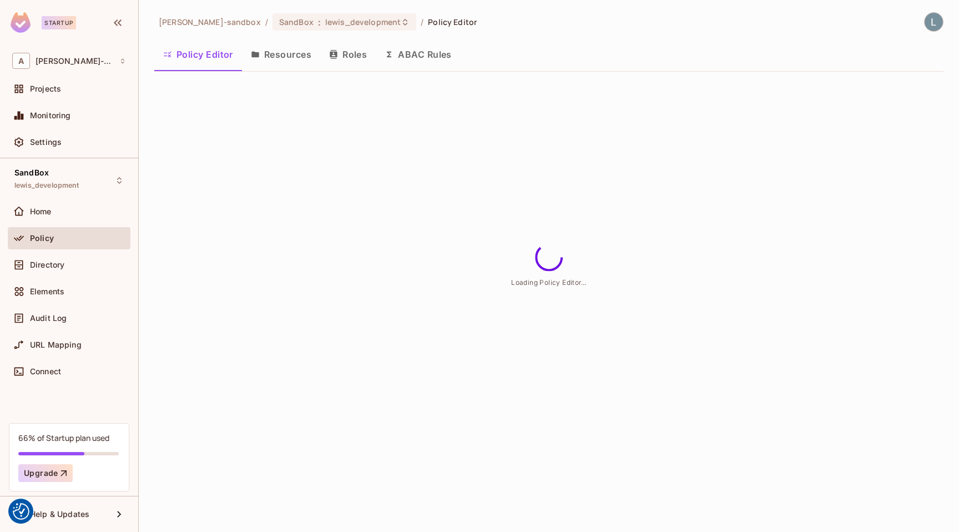
click at [422, 54] on button "ABAC Rules" at bounding box center [418, 55] width 85 height 28
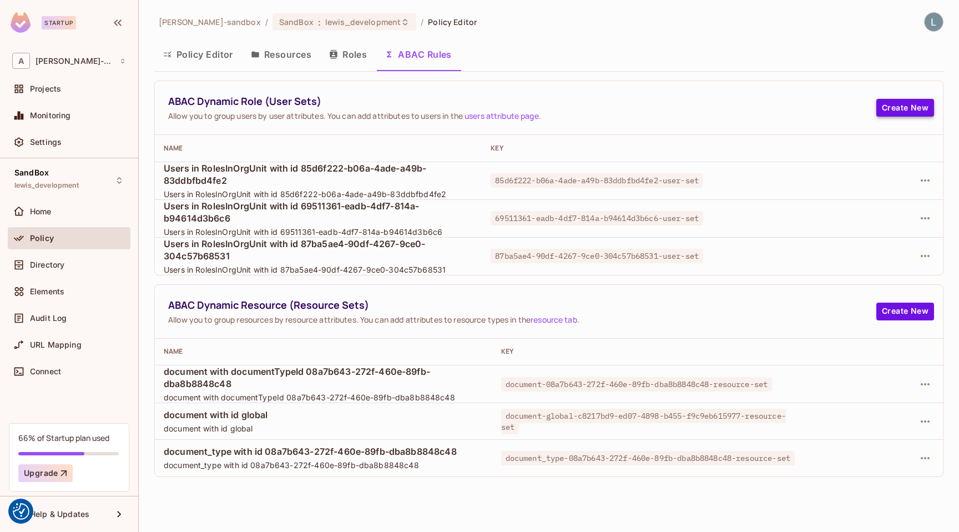
click at [911, 109] on button "Create New" at bounding box center [906, 108] width 58 height 18
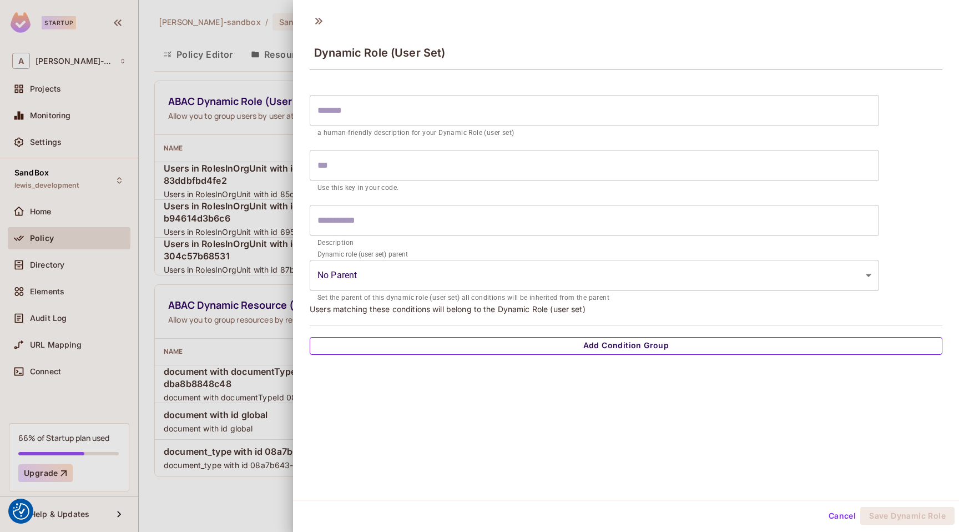
click at [442, 344] on button "Add Condition Group" at bounding box center [626, 346] width 633 height 18
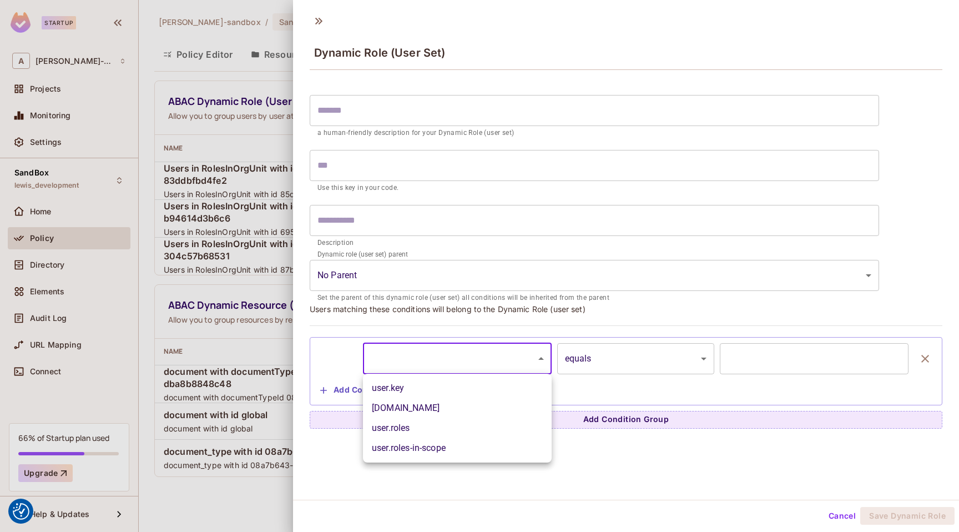
click at [532, 361] on body "We use cookies to enhance your browsing experience, serve personalized ads or c…" at bounding box center [479, 266] width 959 height 532
click at [592, 383] on div at bounding box center [479, 266] width 959 height 532
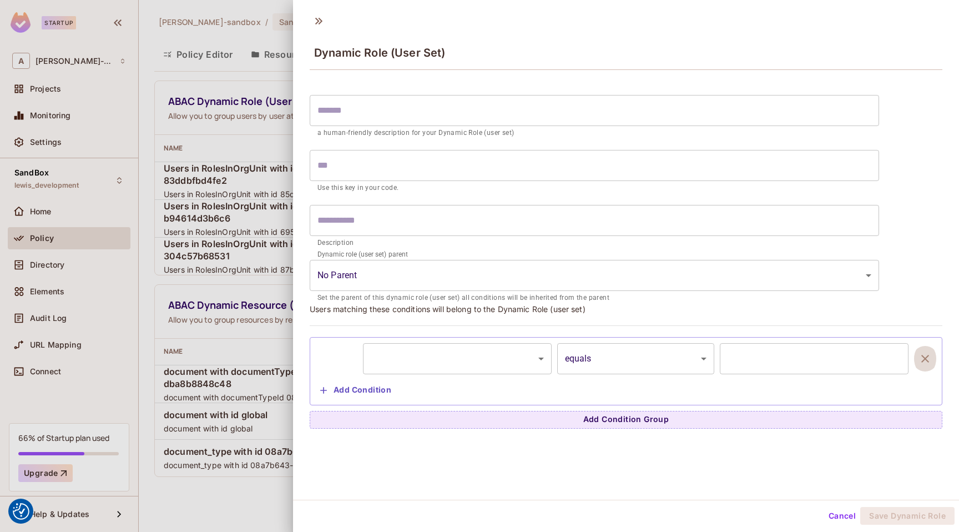
click at [923, 357] on icon "button" at bounding box center [925, 358] width 13 height 13
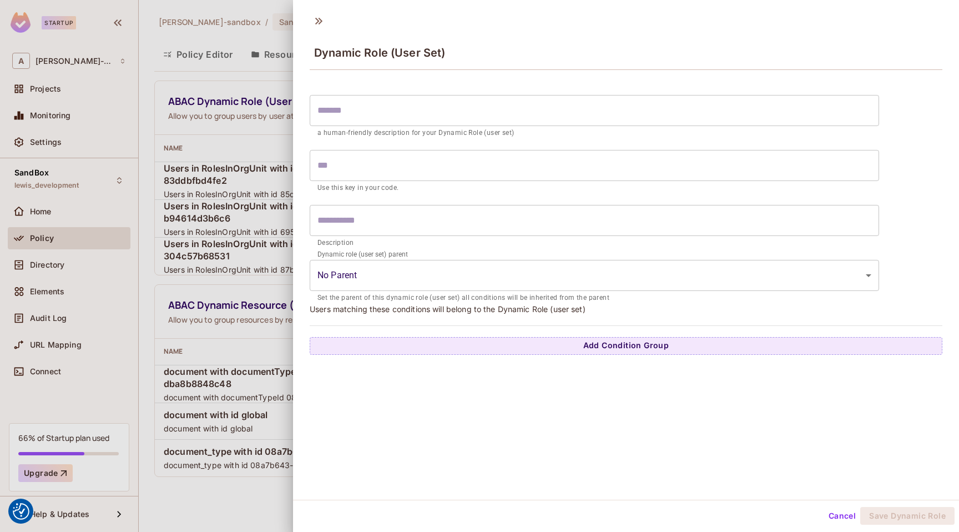
click at [172, 78] on div at bounding box center [479, 266] width 959 height 532
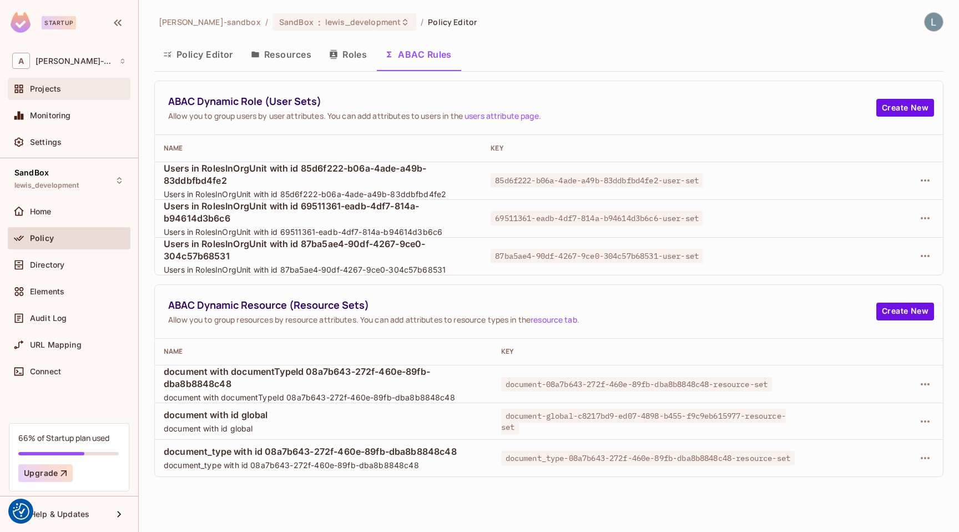
click at [59, 88] on span "Projects" at bounding box center [45, 88] width 31 height 9
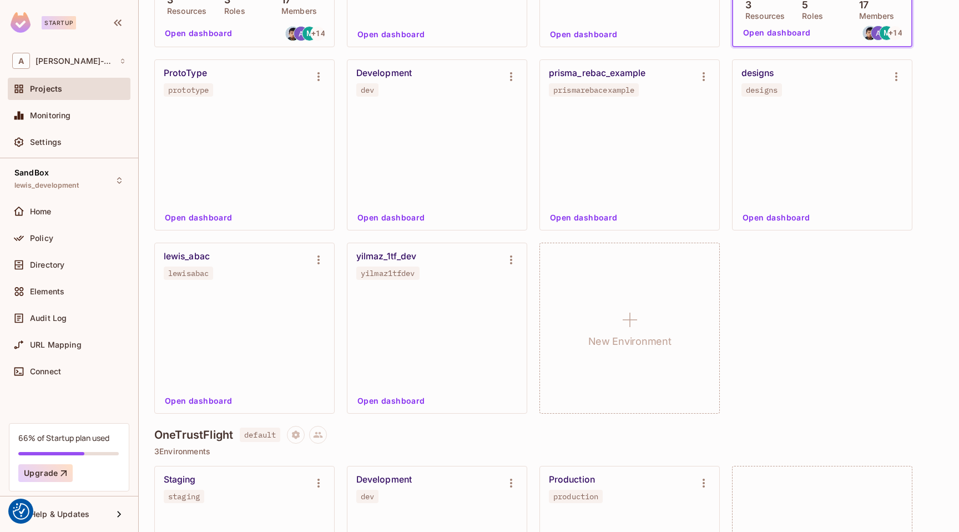
scroll to position [615, 0]
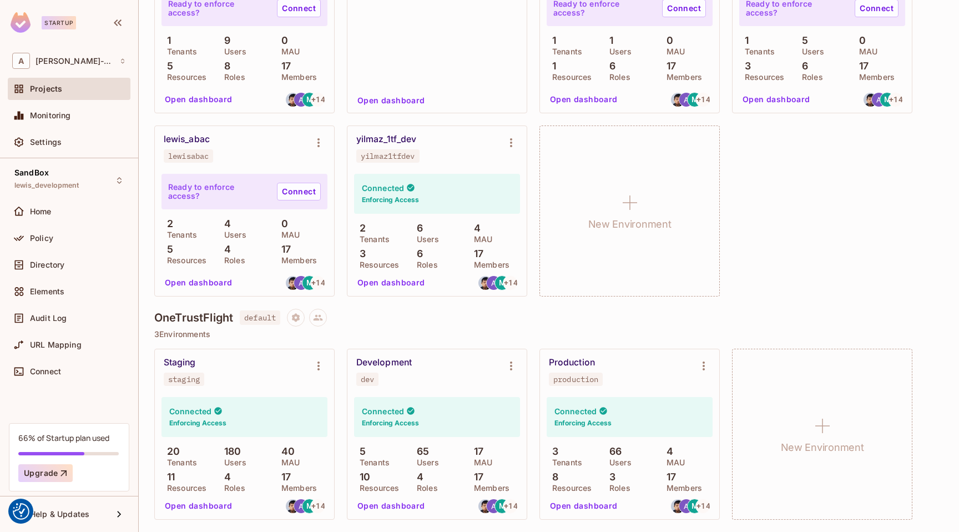
click at [388, 507] on button "Open dashboard" at bounding box center [391, 506] width 77 height 18
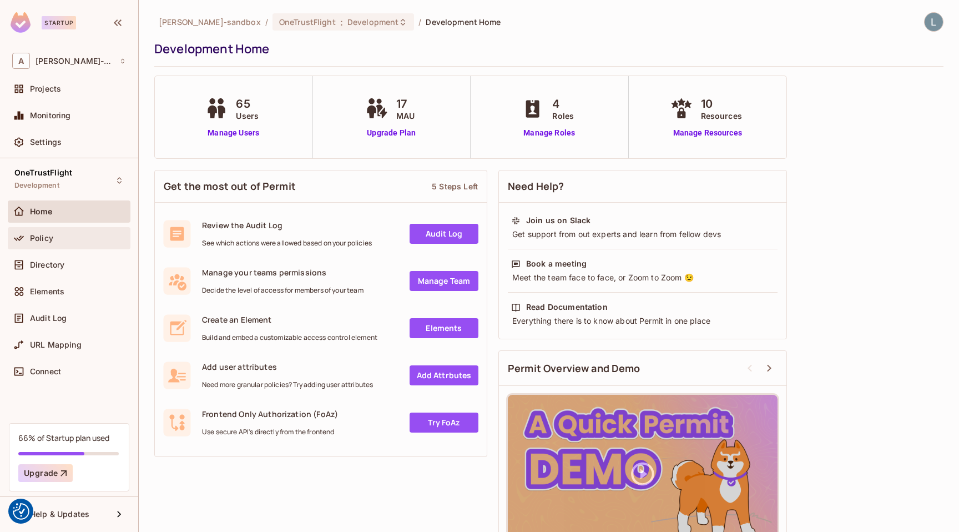
click at [70, 235] on div "Policy" at bounding box center [78, 238] width 96 height 9
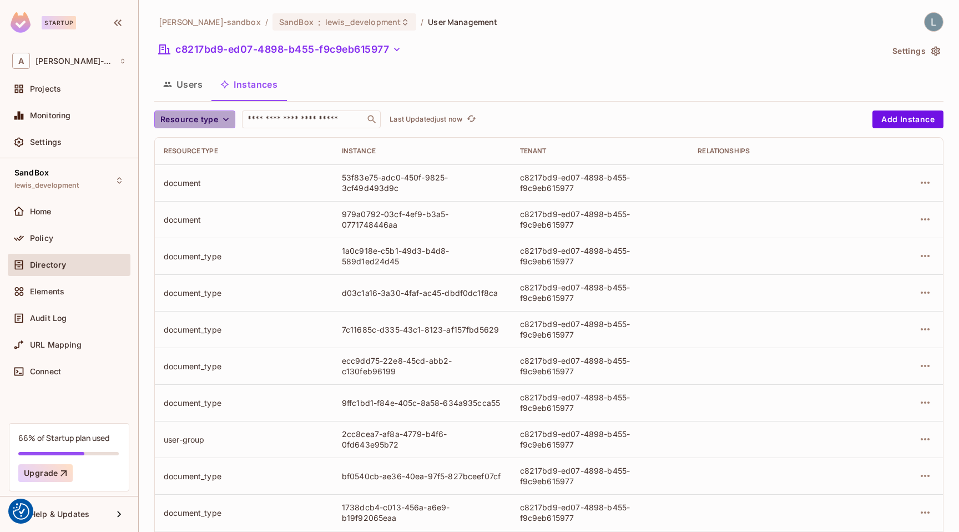
click at [222, 120] on icon "button" at bounding box center [225, 119] width 11 height 11
click at [189, 188] on span "document" at bounding box center [192, 192] width 58 height 11
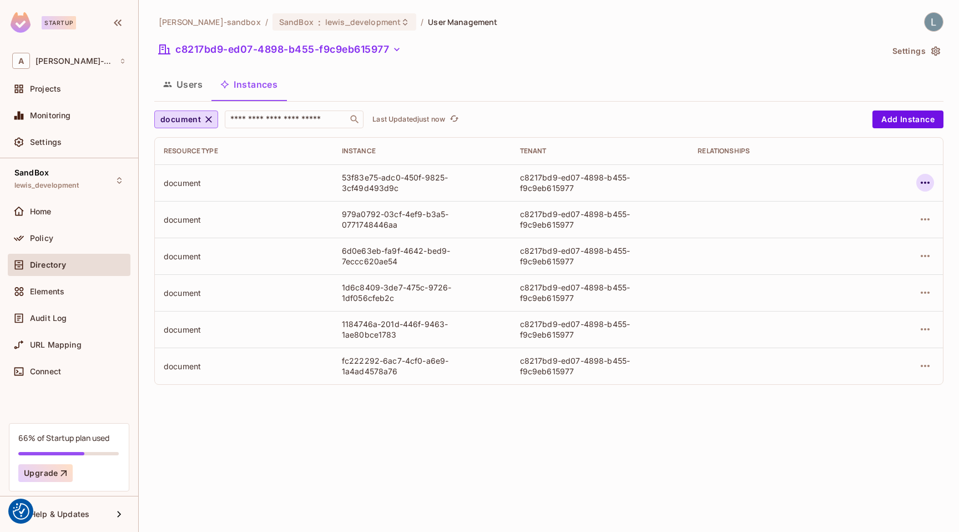
click at [925, 180] on icon "button" at bounding box center [925, 182] width 13 height 13
click at [878, 260] on div "Delete Resource Instance" at bounding box center [865, 256] width 96 height 11
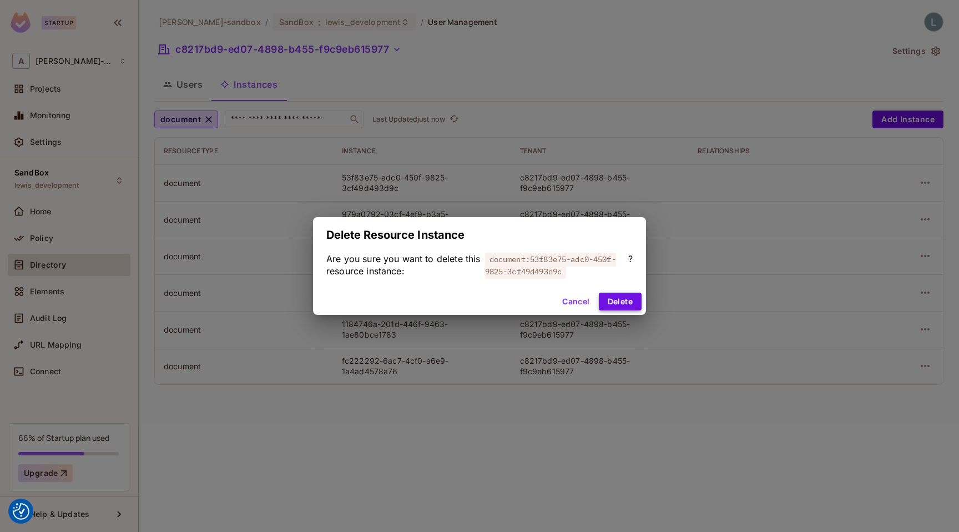
click at [625, 303] on button "Delete" at bounding box center [620, 302] width 43 height 18
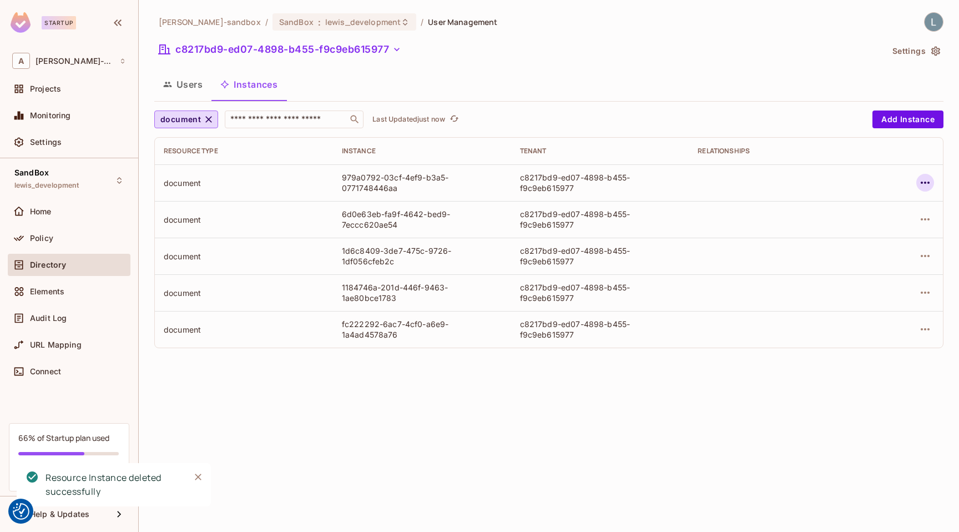
click at [926, 181] on icon "button" at bounding box center [925, 182] width 13 height 13
click at [851, 252] on div "Delete Resource Instance" at bounding box center [865, 256] width 96 height 11
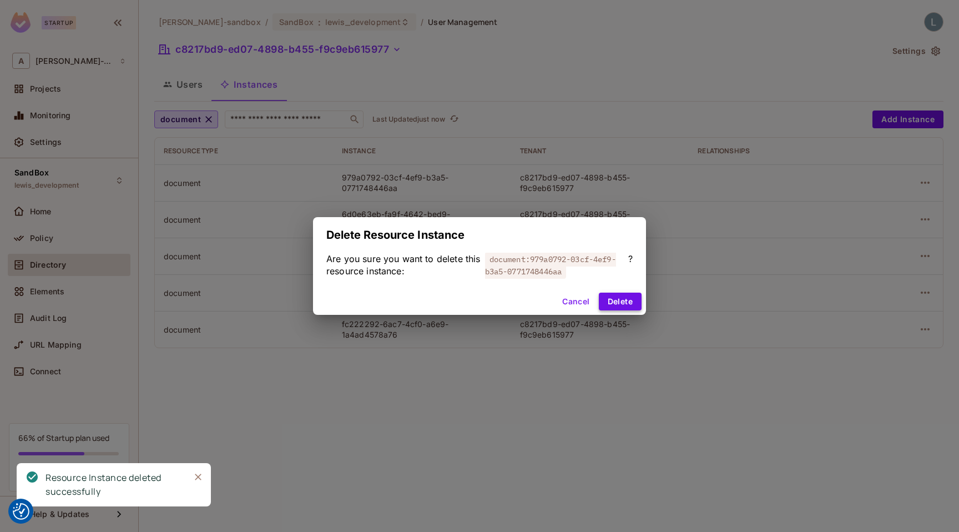
click at [627, 298] on button "Delete" at bounding box center [620, 302] width 43 height 18
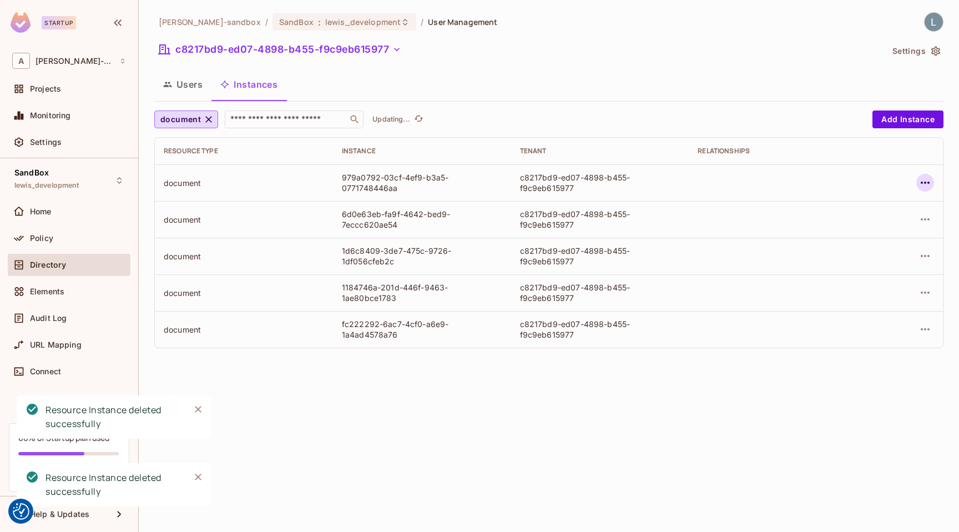
click at [929, 181] on icon "button" at bounding box center [925, 182] width 13 height 13
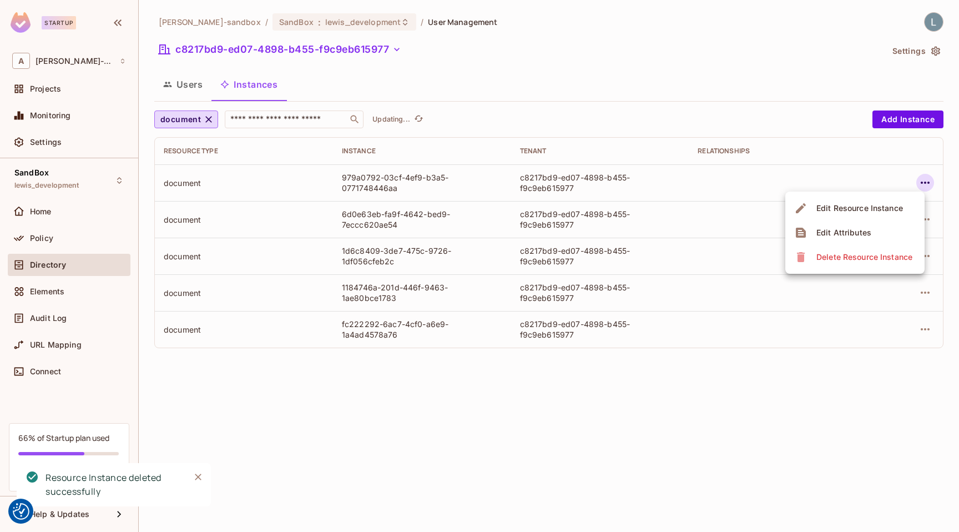
click at [851, 254] on div "Delete Resource Instance" at bounding box center [865, 256] width 96 height 11
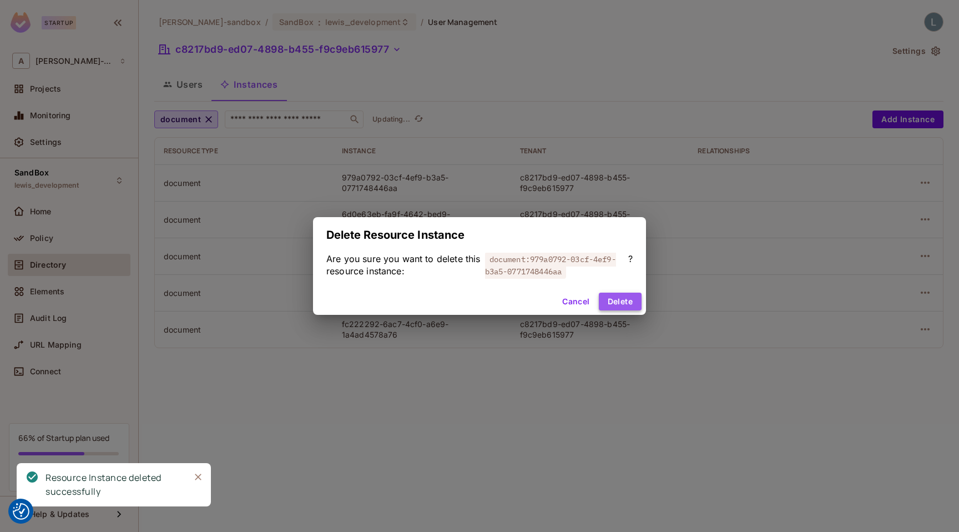
click at [620, 304] on button "Delete" at bounding box center [620, 302] width 43 height 18
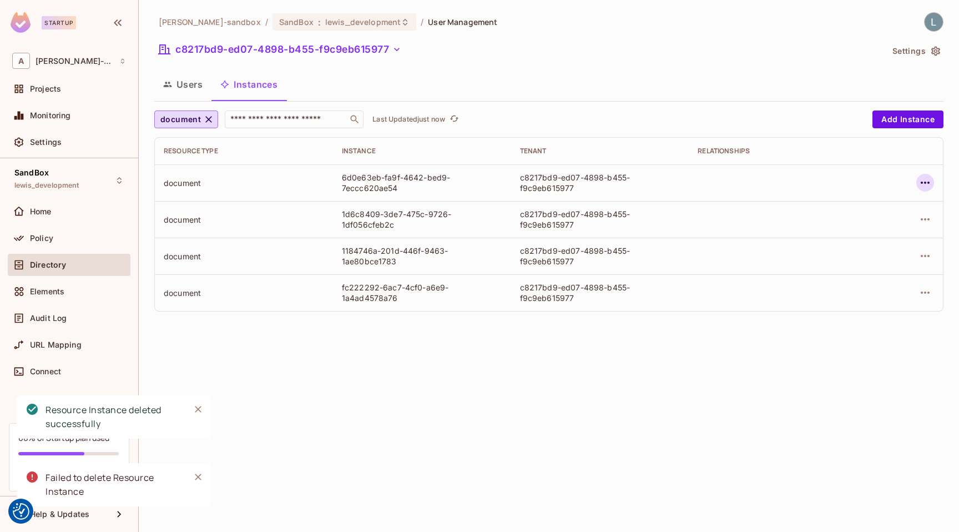
click at [925, 184] on icon "button" at bounding box center [925, 182] width 13 height 13
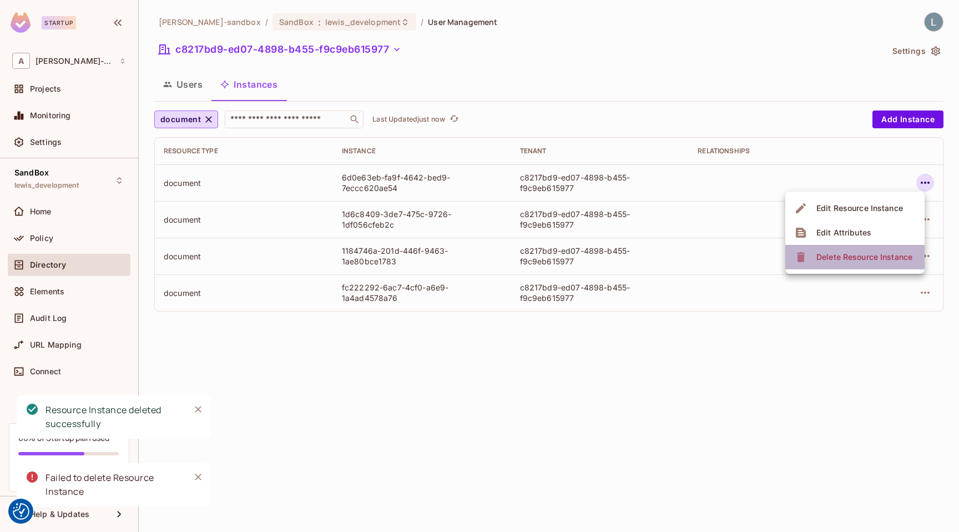
click at [860, 253] on div "Delete Resource Instance" at bounding box center [865, 256] width 96 height 11
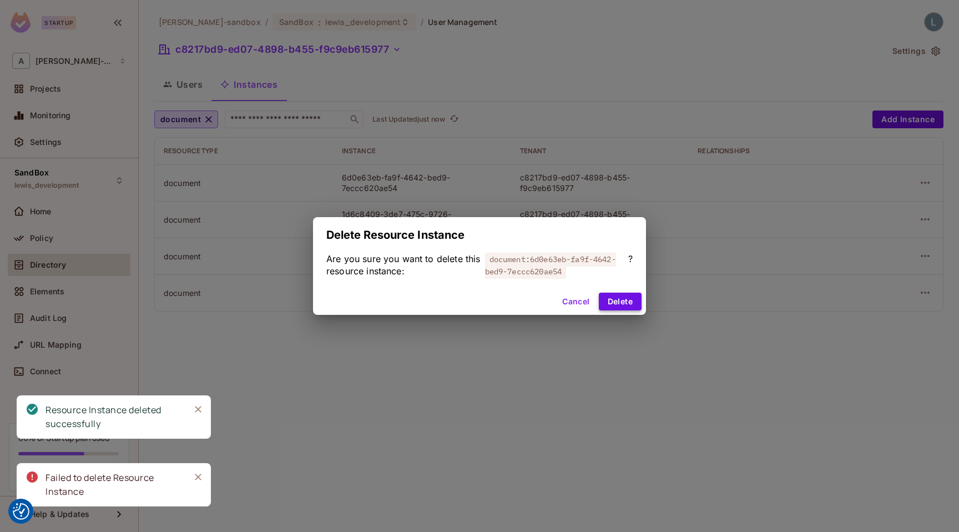
click at [626, 296] on button "Delete" at bounding box center [620, 302] width 43 height 18
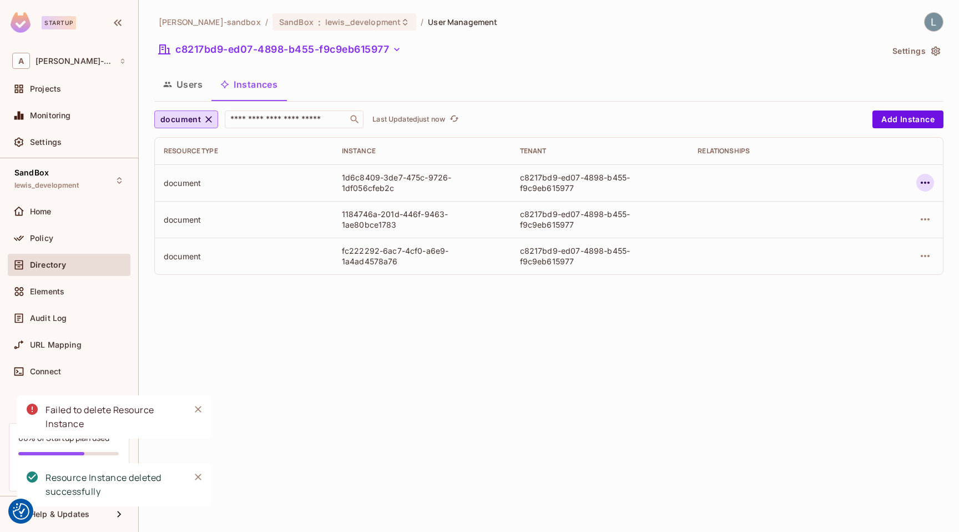
click at [921, 183] on icon "button" at bounding box center [925, 182] width 13 height 13
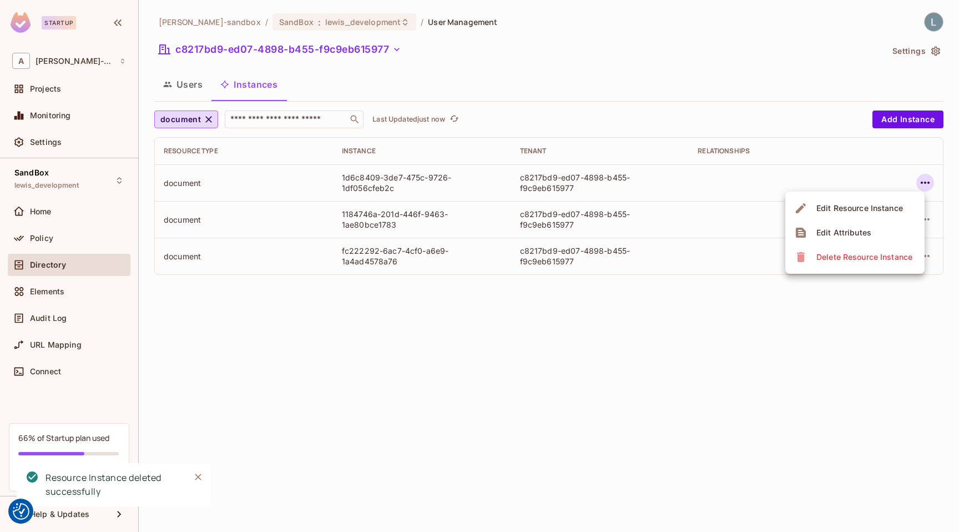
click at [860, 251] on div "Delete Resource Instance" at bounding box center [865, 256] width 96 height 11
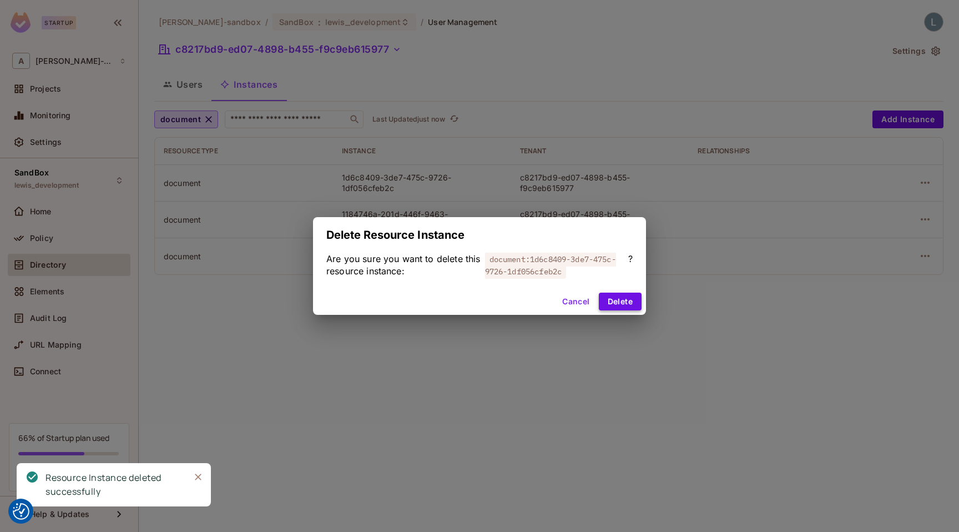
click at [624, 298] on button "Delete" at bounding box center [620, 302] width 43 height 18
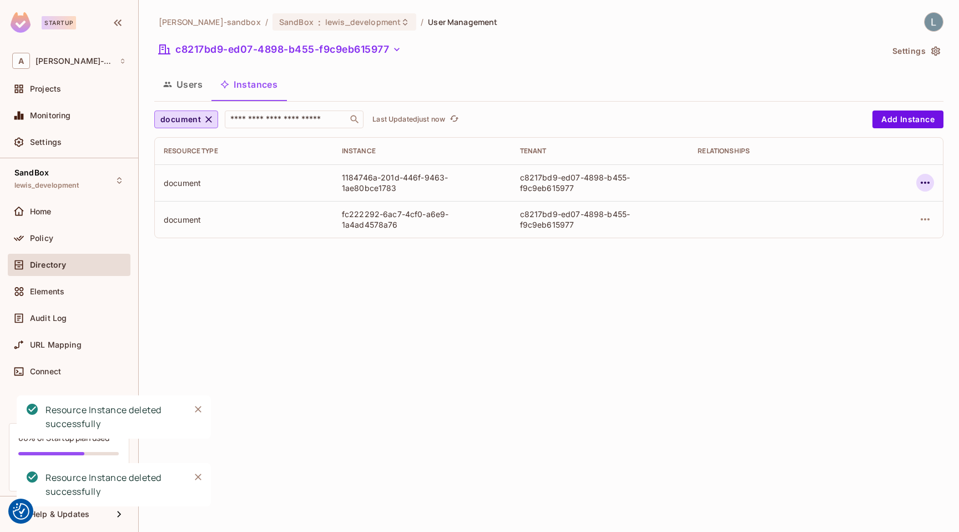
click at [927, 183] on icon "button" at bounding box center [925, 182] width 13 height 13
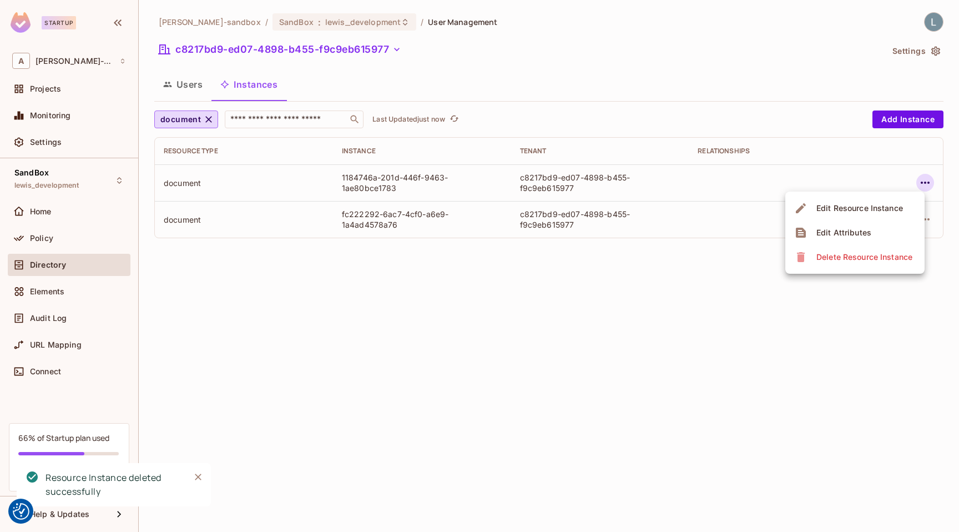
click at [842, 253] on div "Delete Resource Instance" at bounding box center [865, 256] width 96 height 11
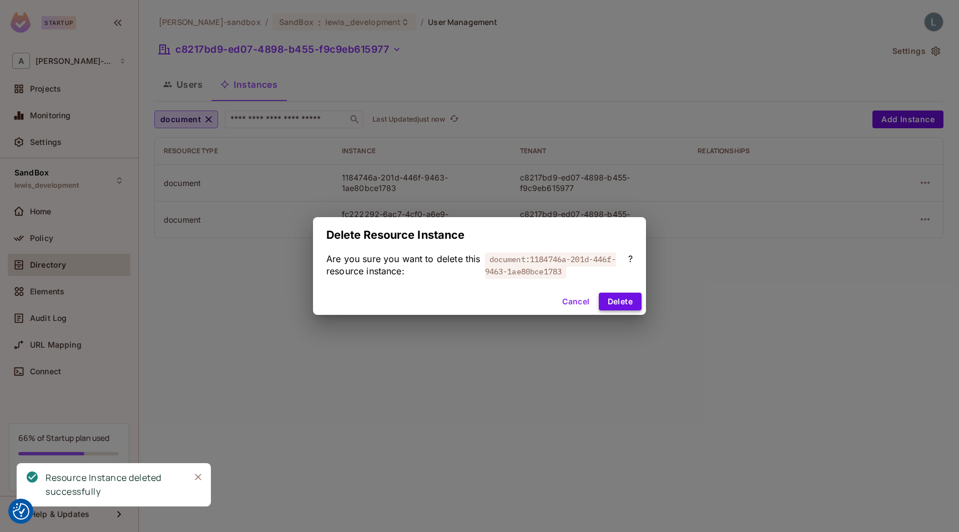
click at [624, 295] on button "Delete" at bounding box center [620, 302] width 43 height 18
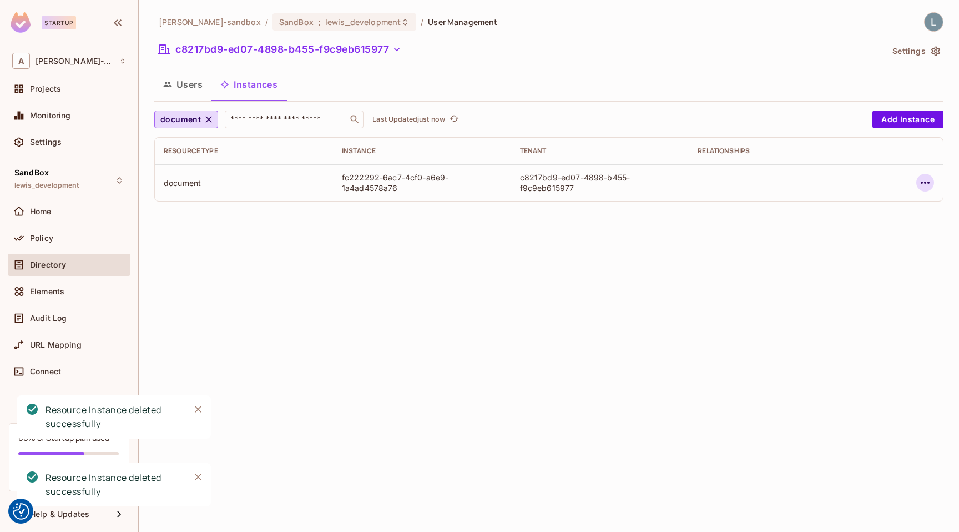
click at [926, 183] on icon "button" at bounding box center [925, 183] width 9 height 2
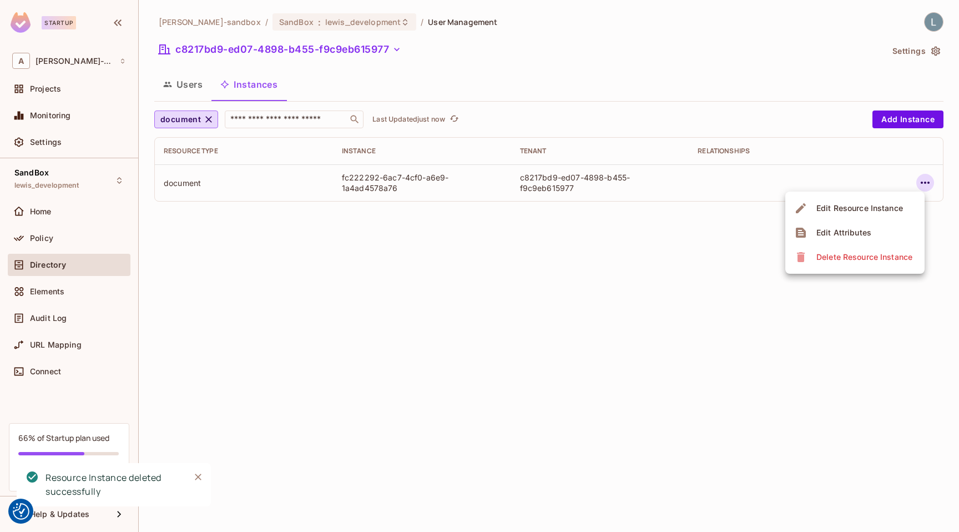
click at [833, 259] on div "Delete Resource Instance" at bounding box center [865, 256] width 96 height 11
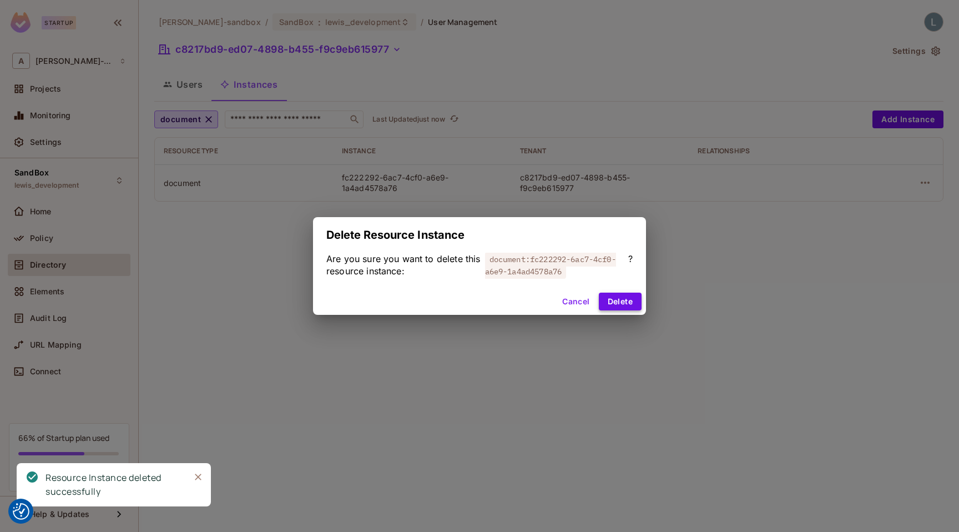
click at [621, 302] on button "Delete" at bounding box center [620, 302] width 43 height 18
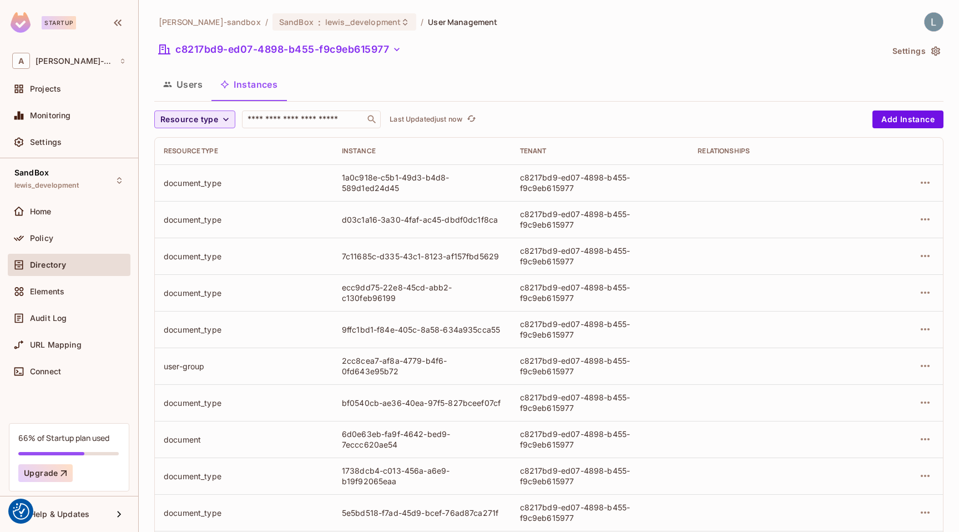
click at [215, 115] on span "Resource type" at bounding box center [189, 120] width 58 height 14
click at [197, 189] on span "document" at bounding box center [192, 192] width 58 height 11
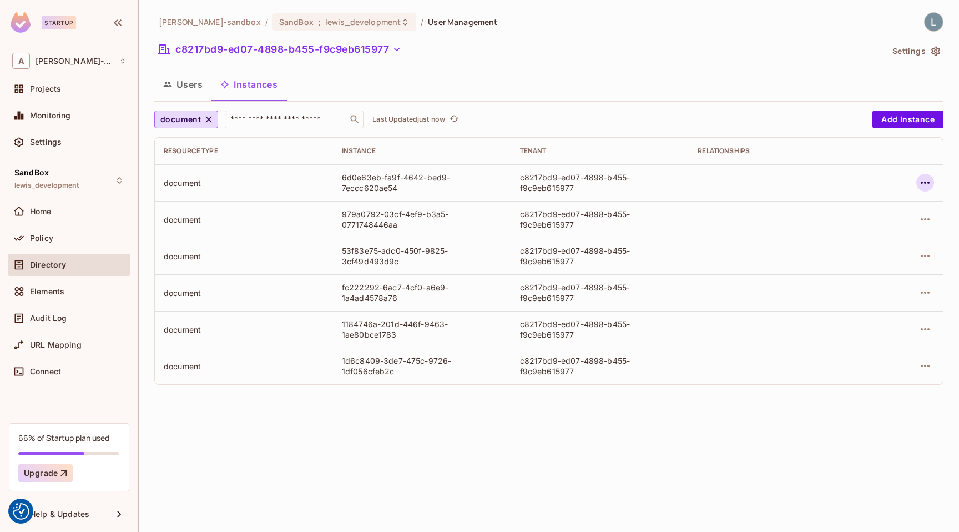
click at [925, 186] on icon "button" at bounding box center [925, 182] width 13 height 13
click at [873, 232] on span "Edit Attributes" at bounding box center [844, 233] width 62 height 18
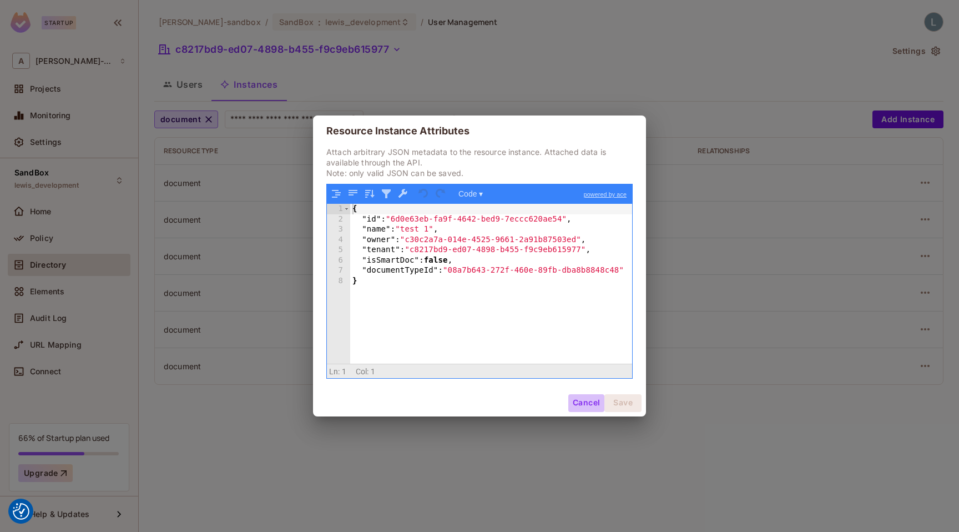
click at [582, 406] on button "Cancel" at bounding box center [586, 403] width 36 height 18
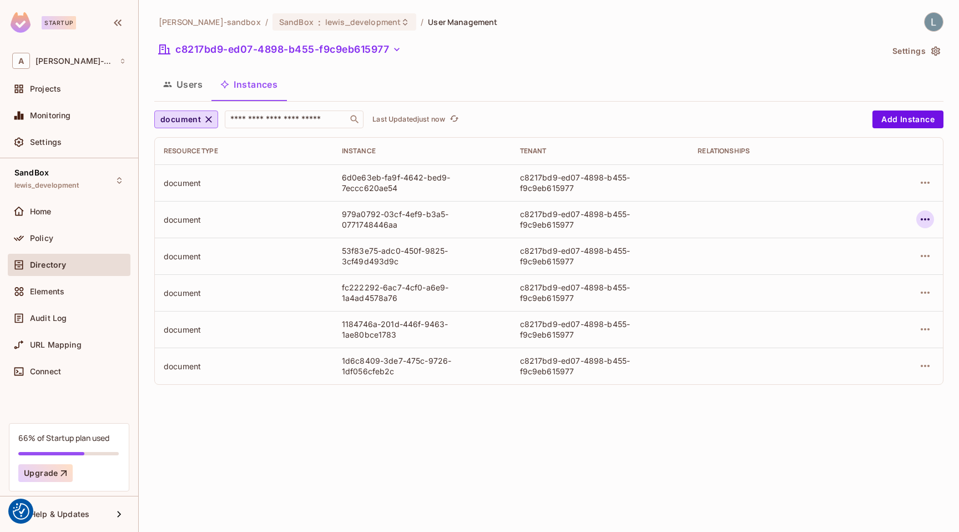
click at [931, 217] on icon "button" at bounding box center [925, 219] width 13 height 13
click at [830, 269] on div "Edit Attributes" at bounding box center [844, 269] width 55 height 11
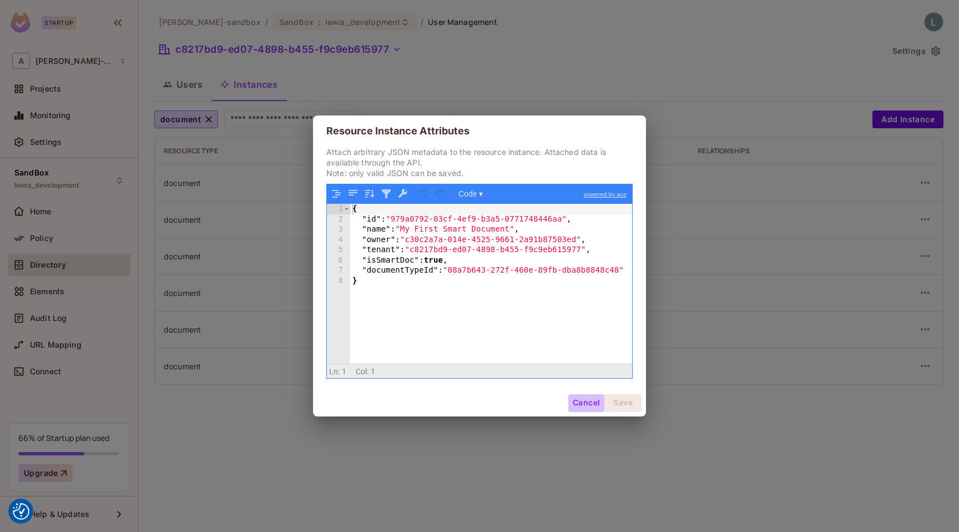
click at [587, 401] on button "Cancel" at bounding box center [586, 403] width 36 height 18
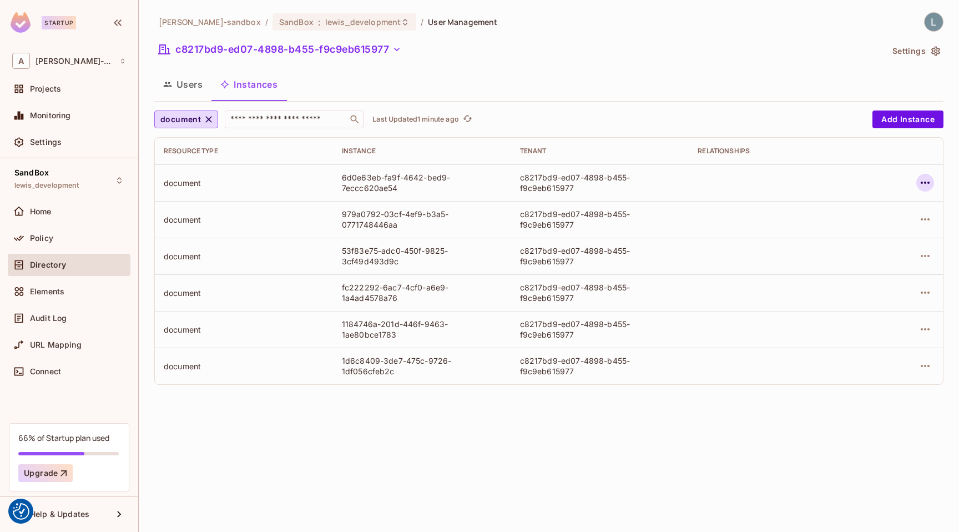
click at [928, 182] on icon "button" at bounding box center [925, 182] width 13 height 13
click at [863, 210] on div "Edit Resource Instance" at bounding box center [860, 208] width 87 height 11
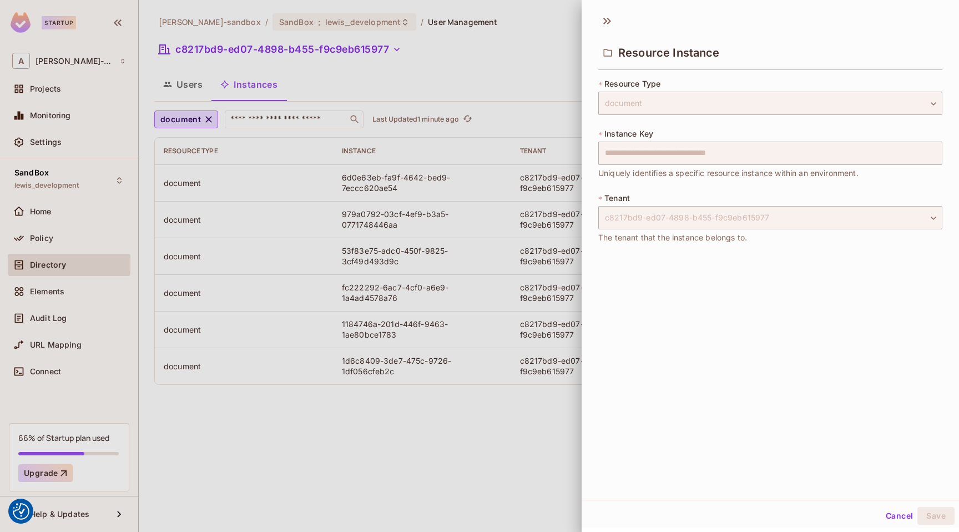
click at [541, 148] on div at bounding box center [479, 266] width 959 height 532
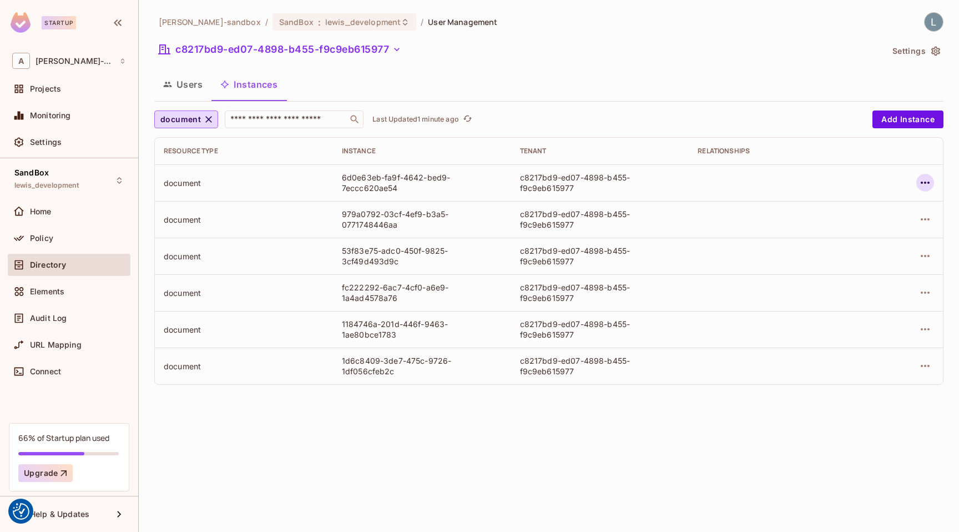
click at [927, 182] on icon "button" at bounding box center [925, 182] width 13 height 13
click at [844, 230] on div "Edit Attributes" at bounding box center [844, 232] width 55 height 11
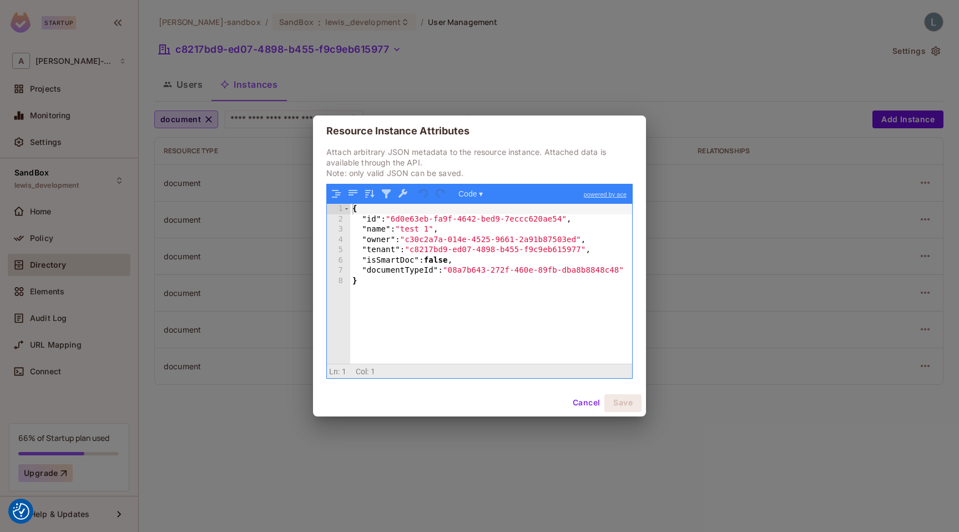
click at [786, 293] on div "Resource Instance Attributes Attach arbitrary JSON metadata to the resource ins…" at bounding box center [479, 266] width 959 height 532
